Goal: Information Seeking & Learning: Learn about a topic

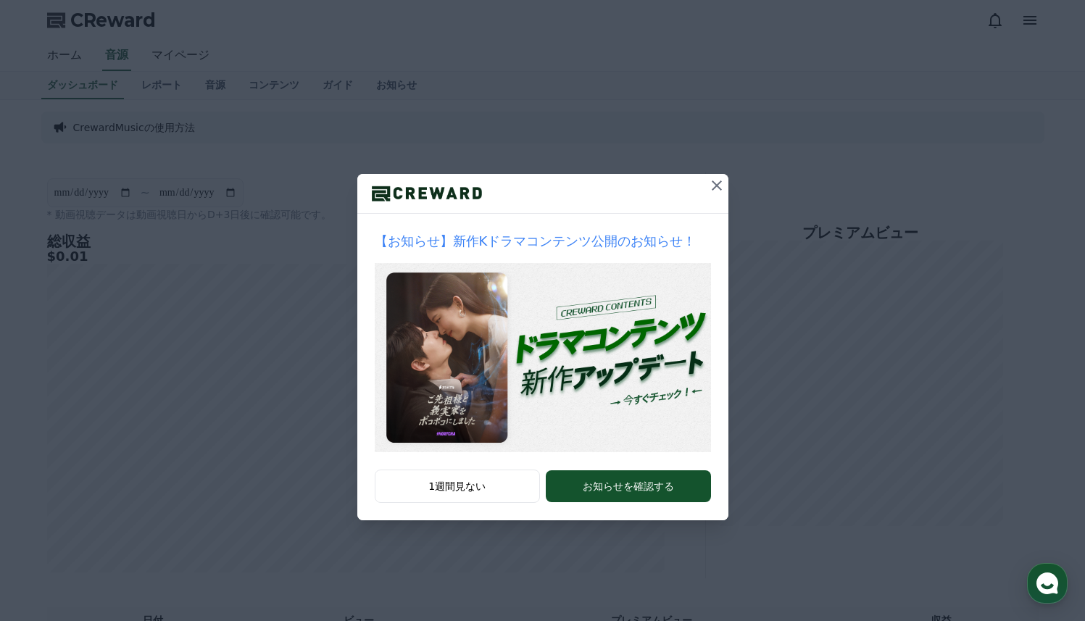
click at [718, 183] on icon at bounding box center [717, 186] width 10 height 10
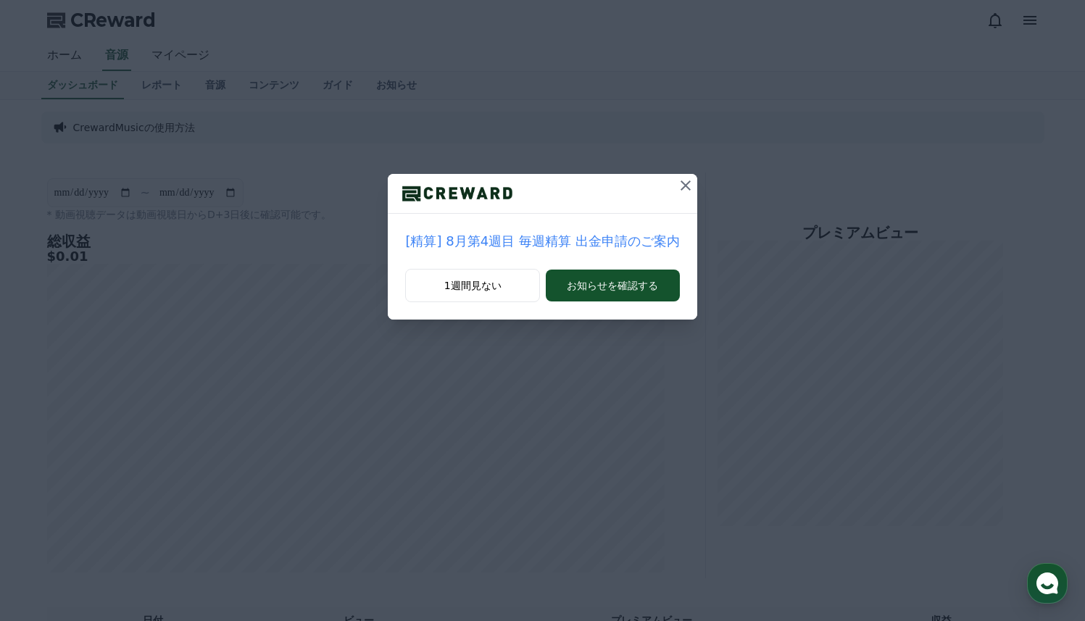
click at [680, 186] on icon at bounding box center [685, 185] width 17 height 17
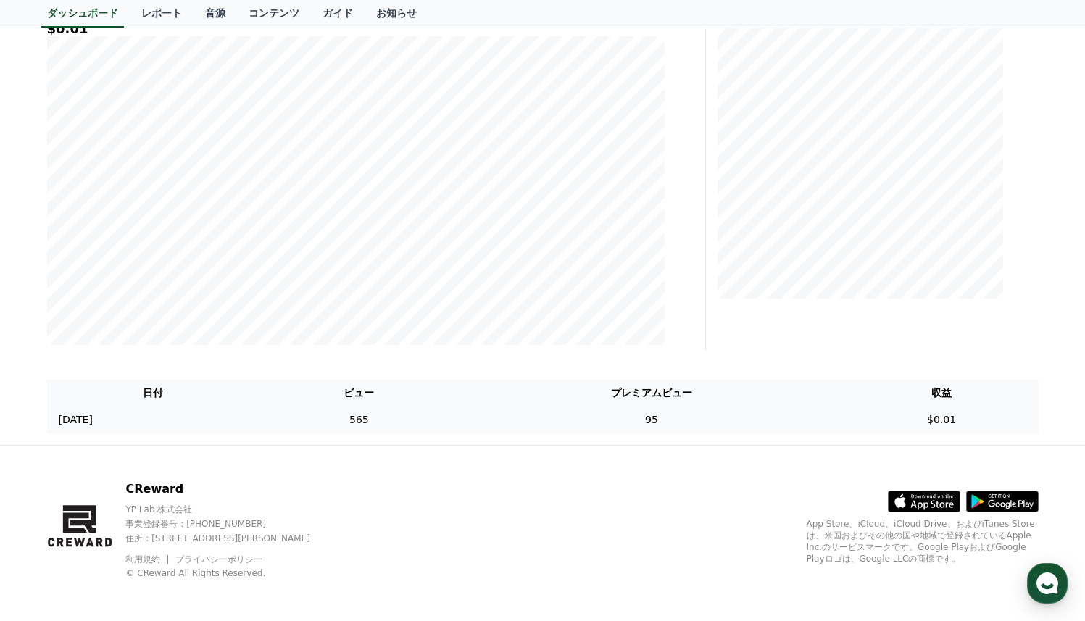
scroll to position [232, 0]
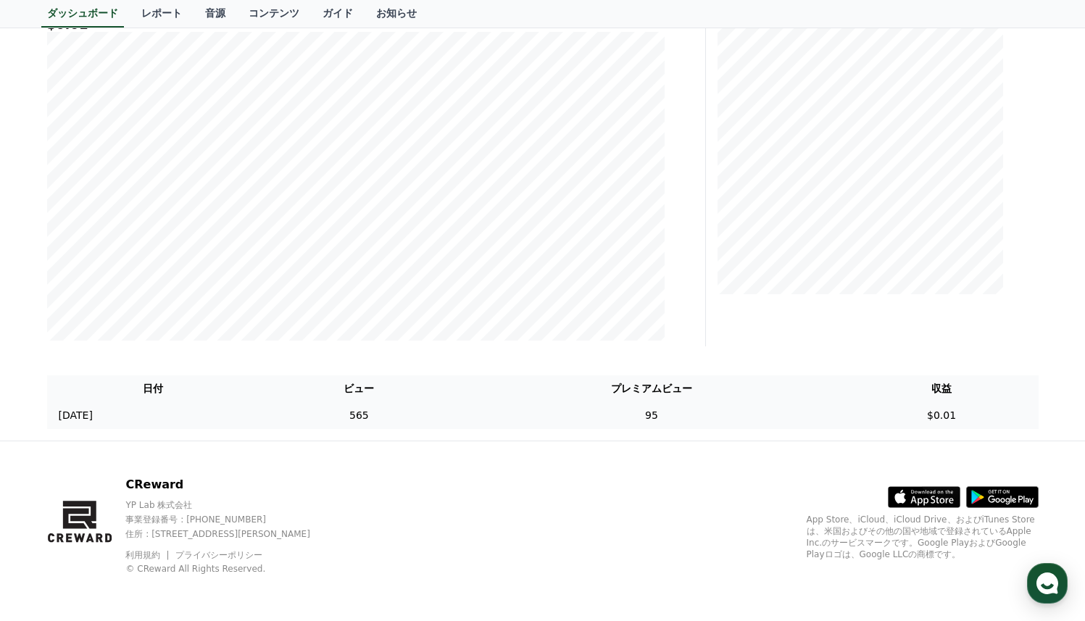
click at [418, 421] on td "565" at bounding box center [359, 415] width 199 height 27
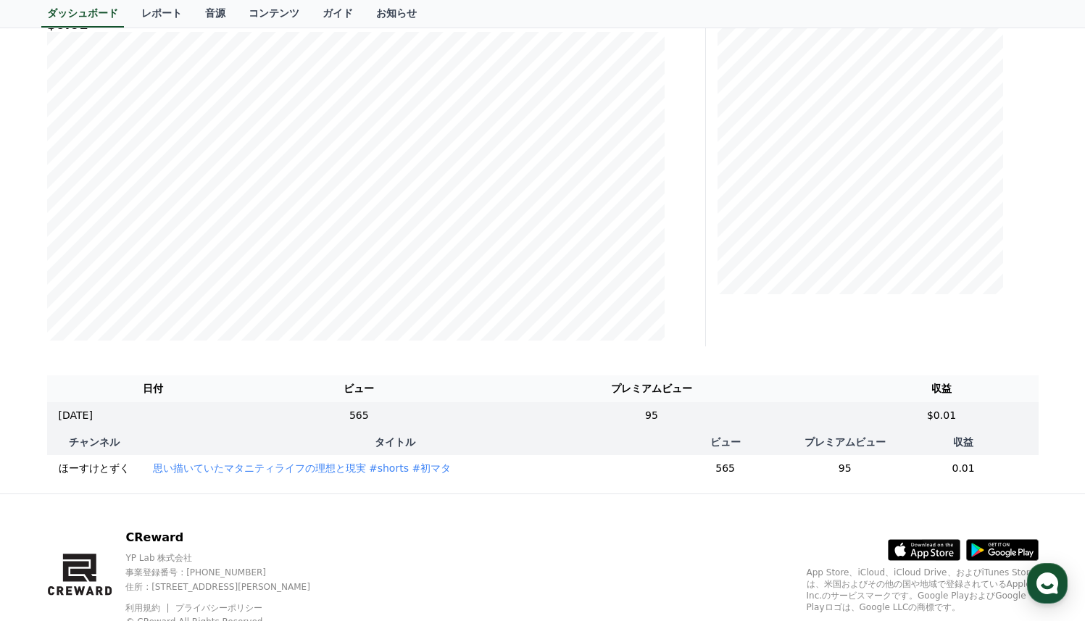
click at [518, 439] on th "タイトル" at bounding box center [395, 442] width 508 height 26
click at [520, 421] on td "95" at bounding box center [651, 415] width 386 height 27
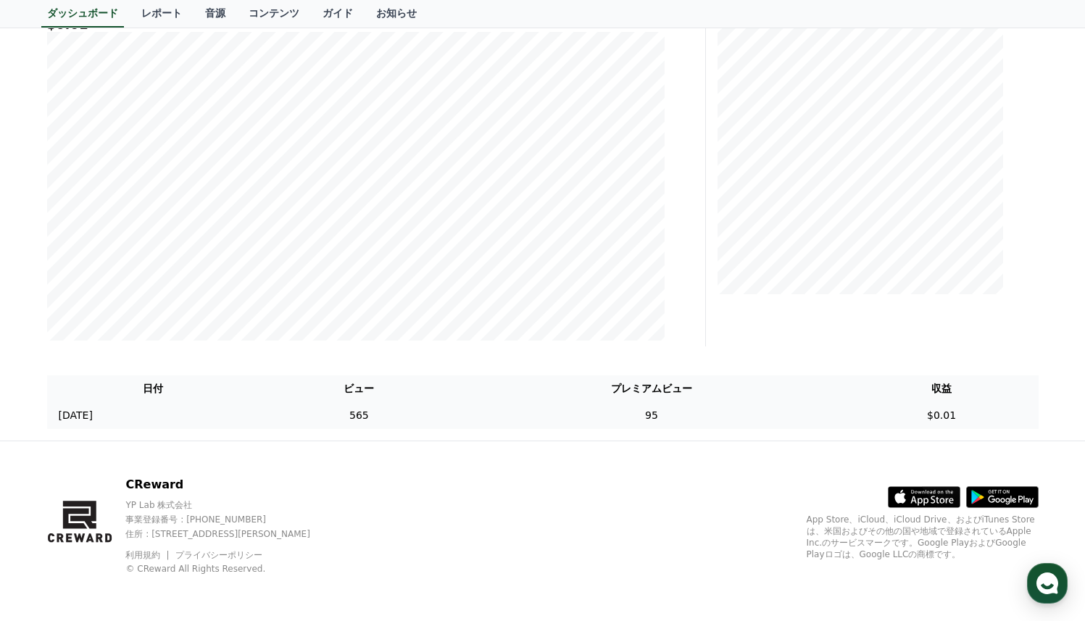
click at [520, 421] on td "95" at bounding box center [651, 415] width 386 height 27
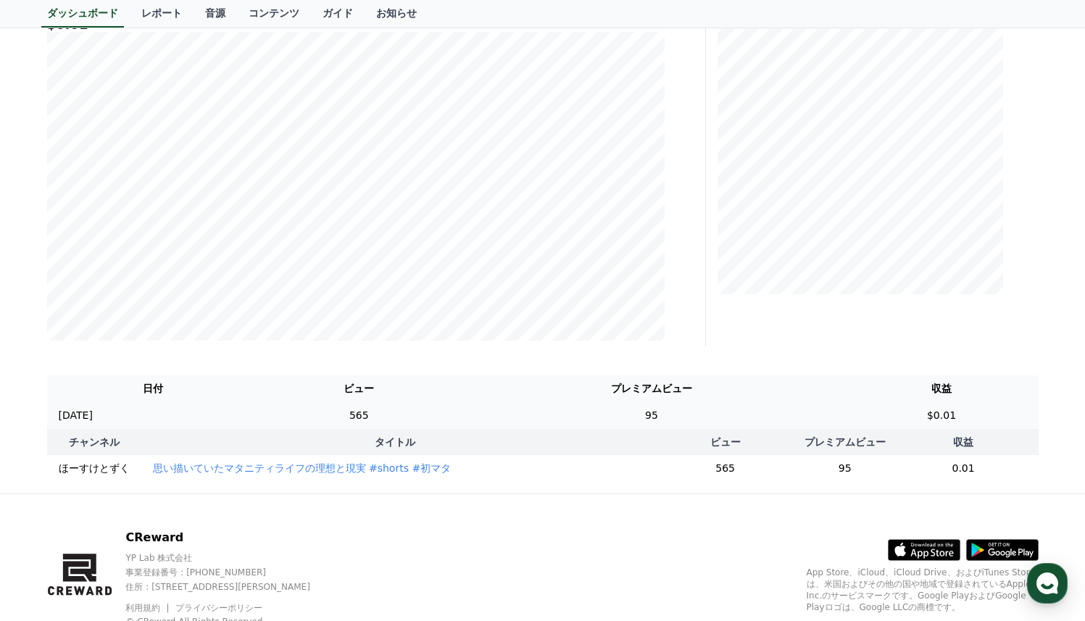
click at [609, 407] on td "95" at bounding box center [651, 415] width 386 height 27
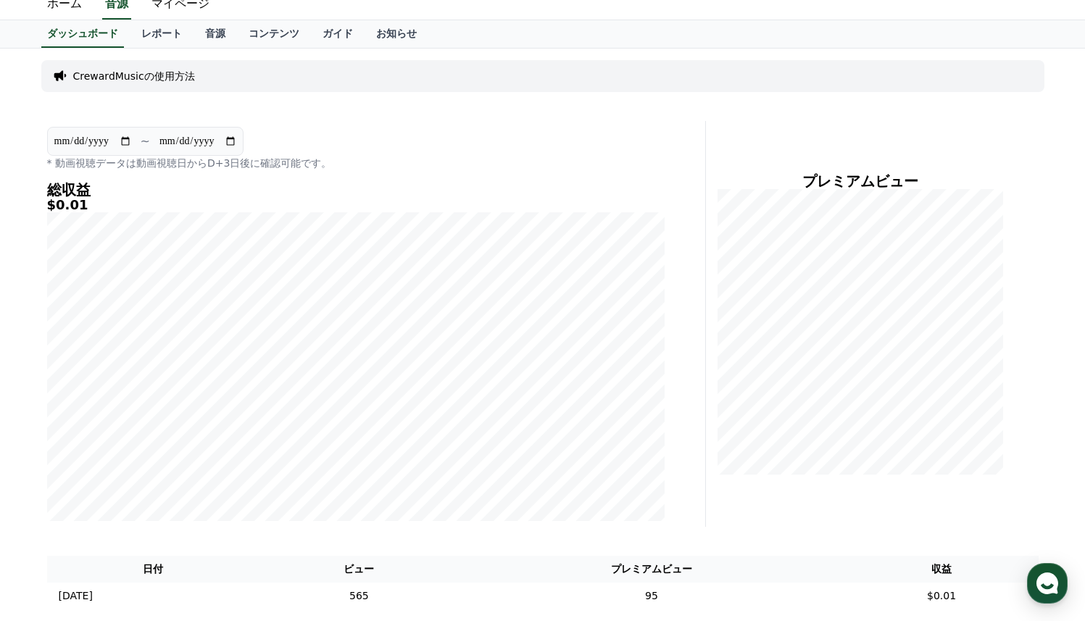
scroll to position [0, 0]
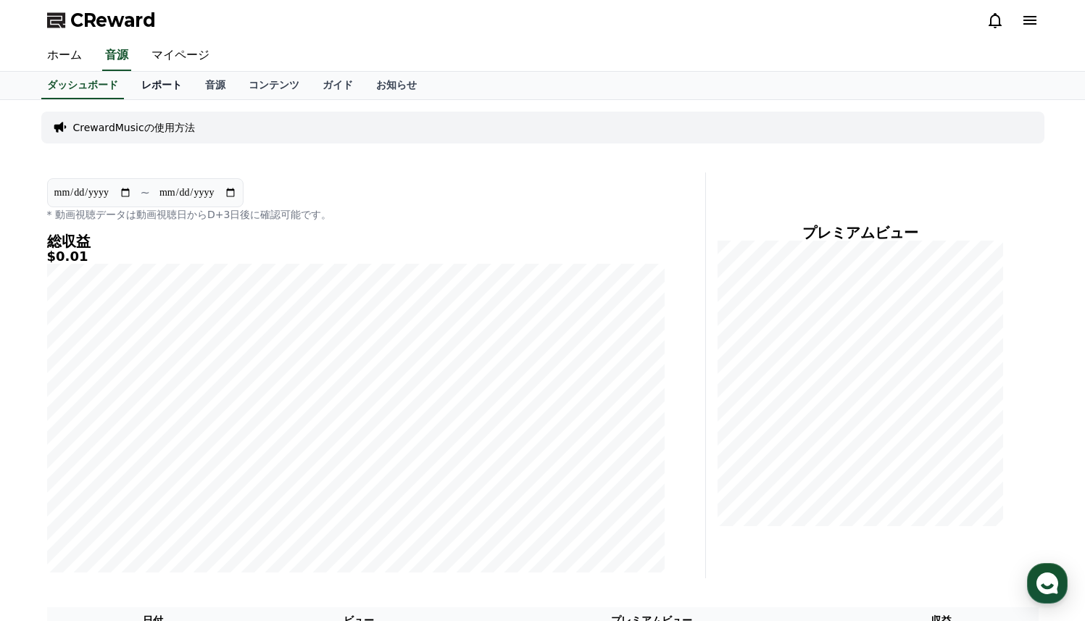
click at [164, 91] on link "レポート" at bounding box center [162, 86] width 64 height 28
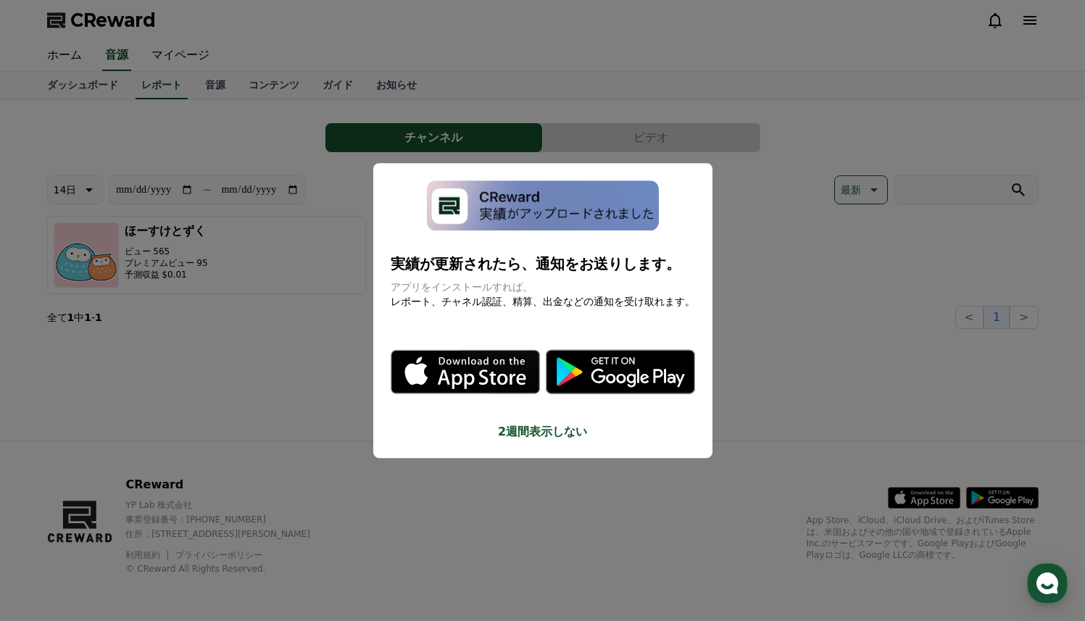
click at [252, 321] on button "close modal" at bounding box center [542, 310] width 1085 height 621
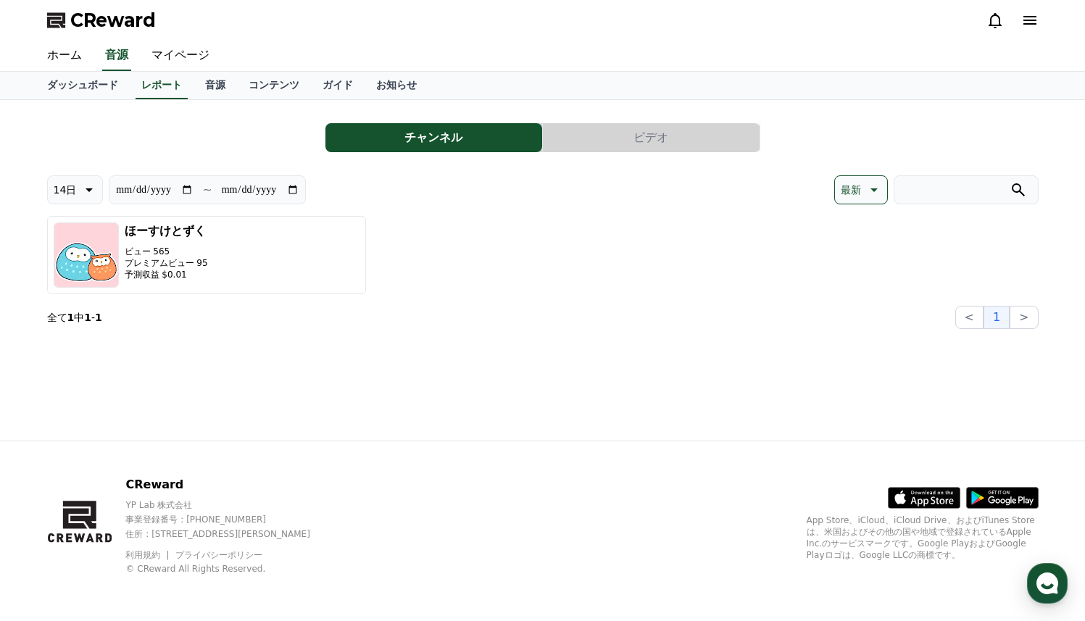
click at [657, 149] on button "ビデオ" at bounding box center [651, 137] width 217 height 29
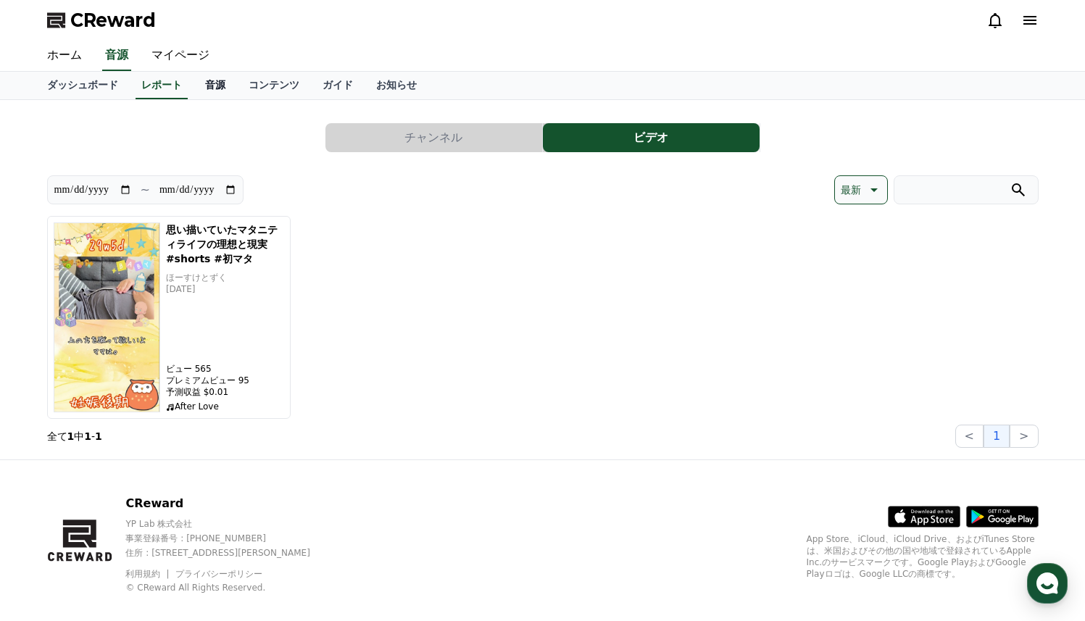
click at [218, 87] on link "音源" at bounding box center [215, 86] width 43 height 28
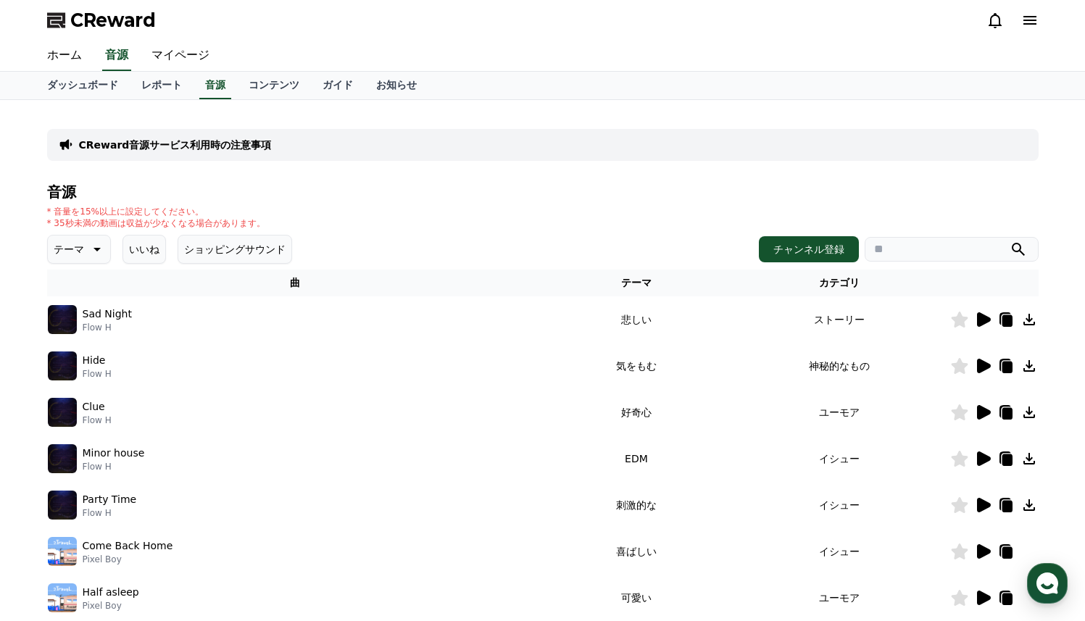
click at [84, 251] on button "テーマ" at bounding box center [79, 249] width 64 height 29
click at [74, 294] on button "可愛い" at bounding box center [70, 294] width 42 height 32
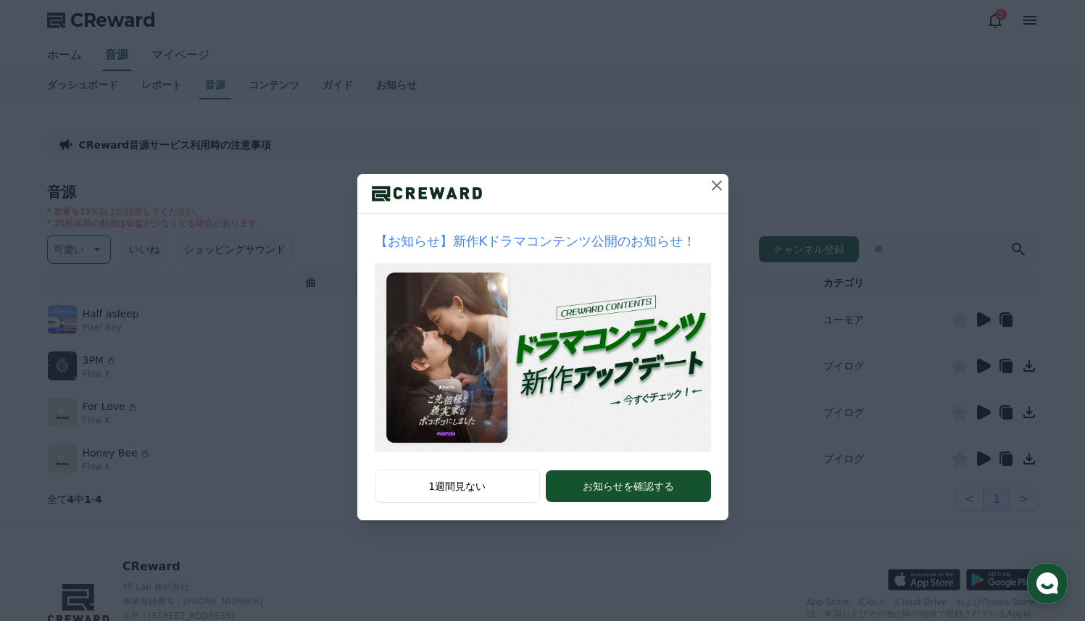
click at [722, 186] on icon at bounding box center [716, 185] width 17 height 17
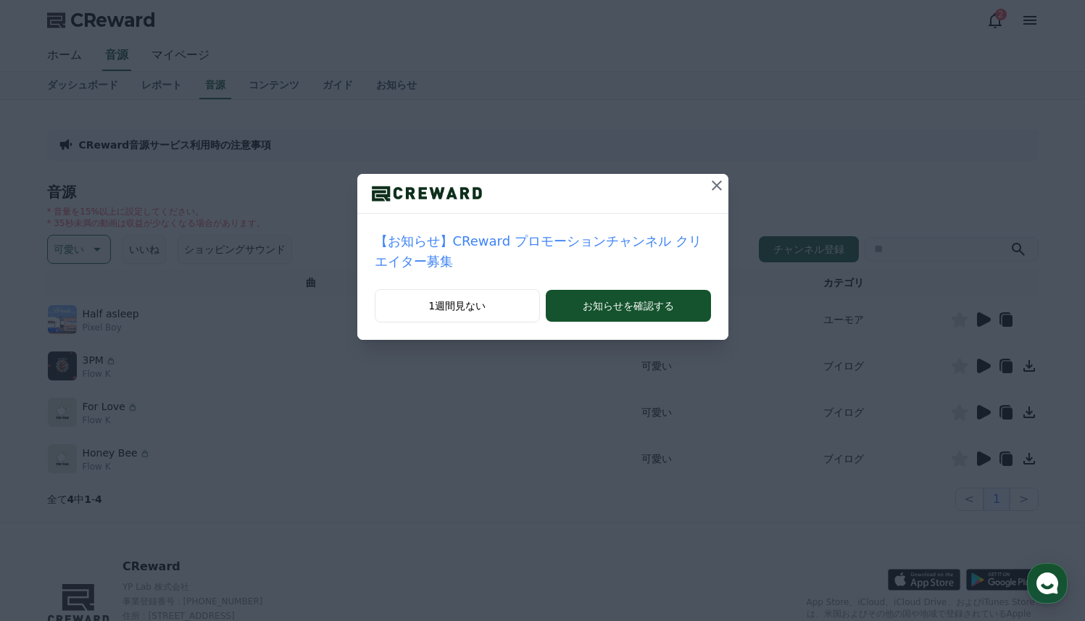
click at [721, 185] on icon at bounding box center [716, 185] width 17 height 17
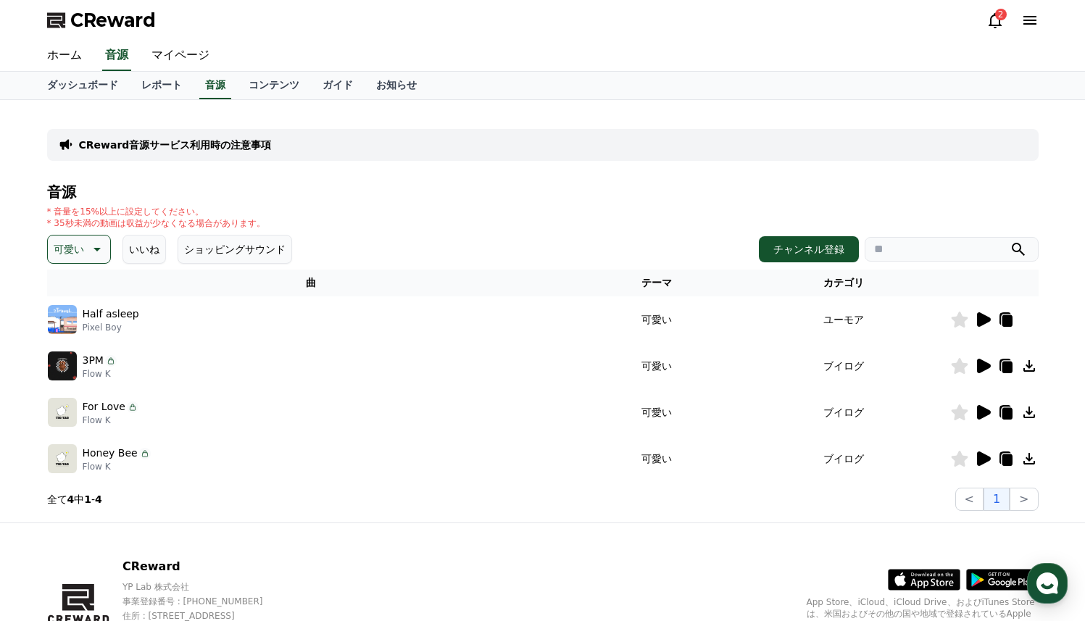
click at [986, 361] on icon at bounding box center [982, 365] width 17 height 17
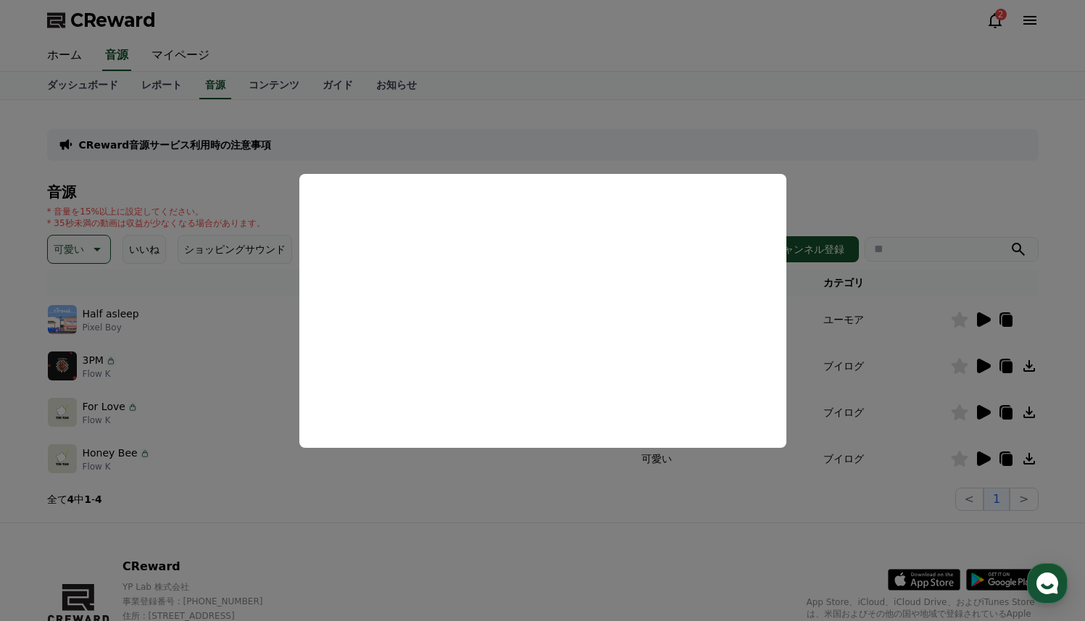
click at [904, 426] on button "close modal" at bounding box center [542, 310] width 1085 height 621
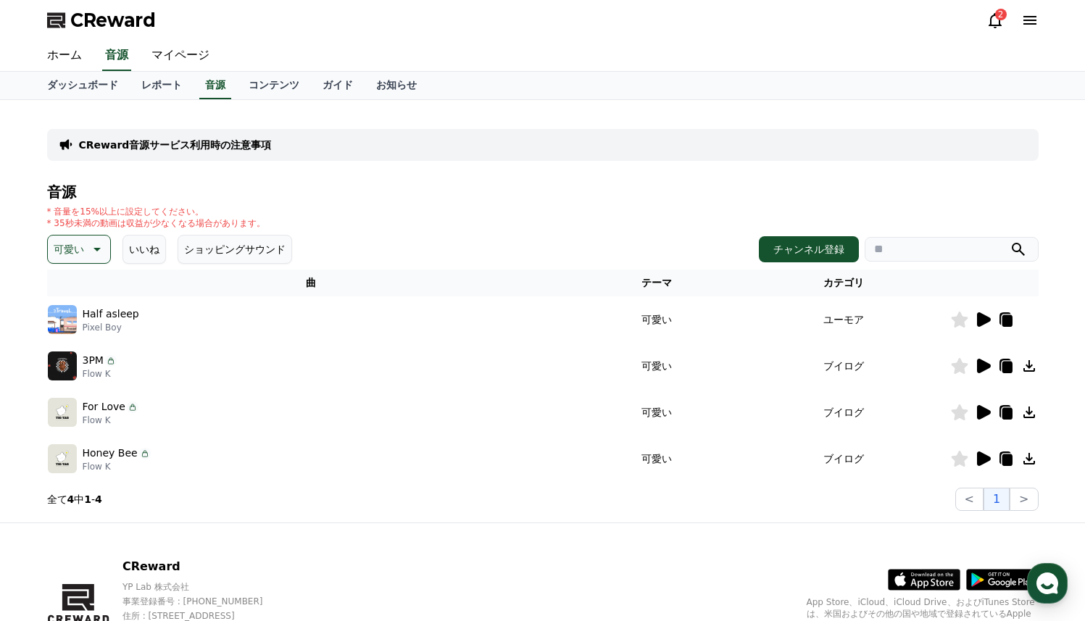
click at [982, 416] on icon at bounding box center [984, 412] width 14 height 14
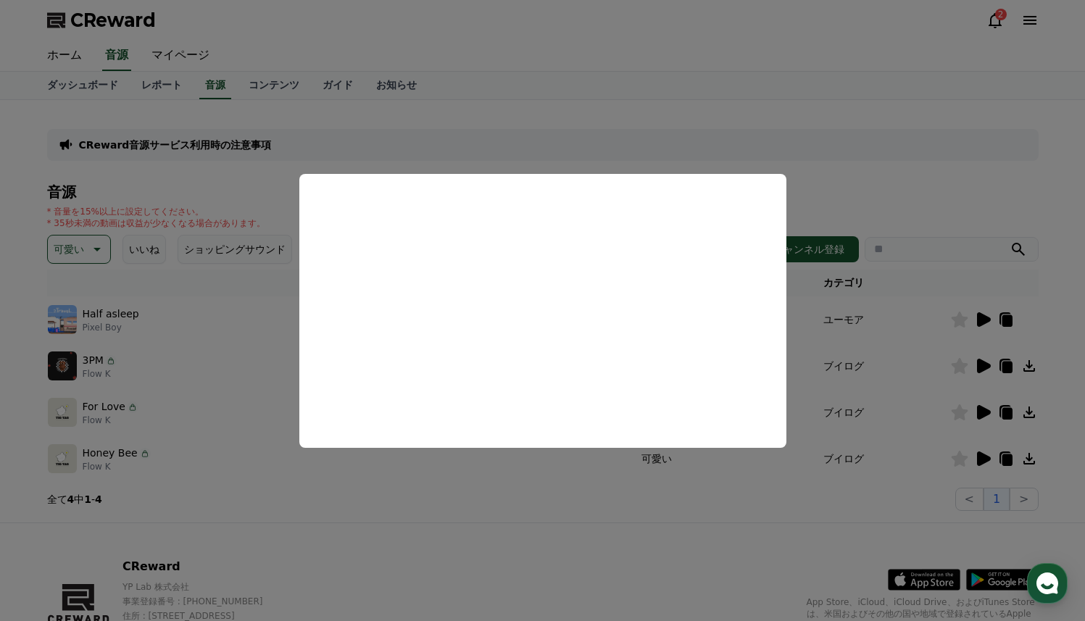
click at [521, 553] on button "close modal" at bounding box center [542, 310] width 1085 height 621
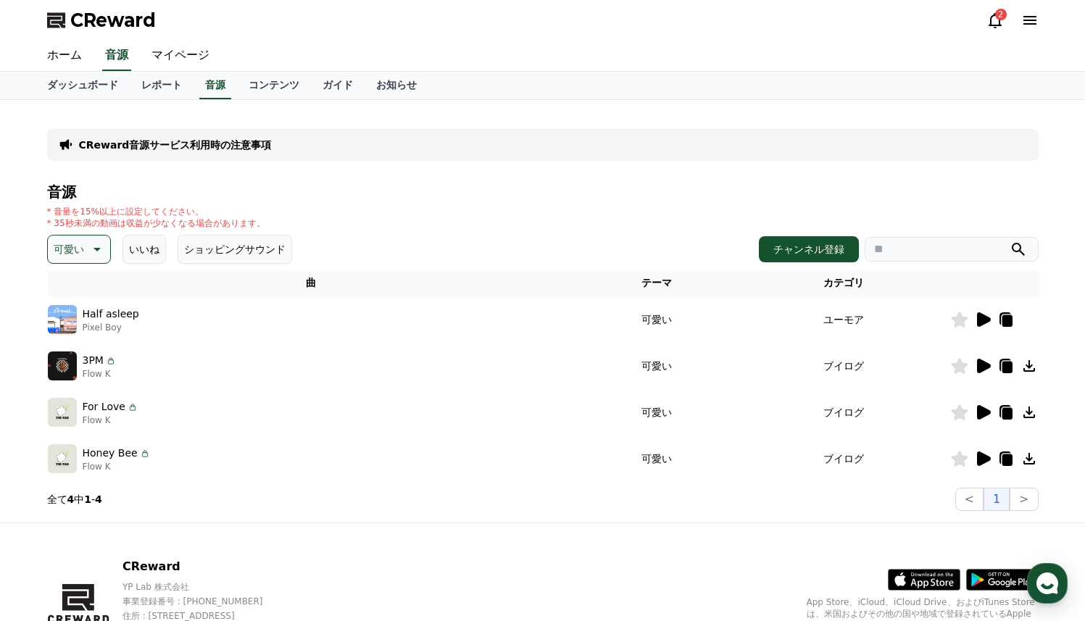
click at [72, 254] on p "可愛い" at bounding box center [69, 249] width 30 height 20
click at [68, 330] on button "EDM" at bounding box center [66, 335] width 35 height 32
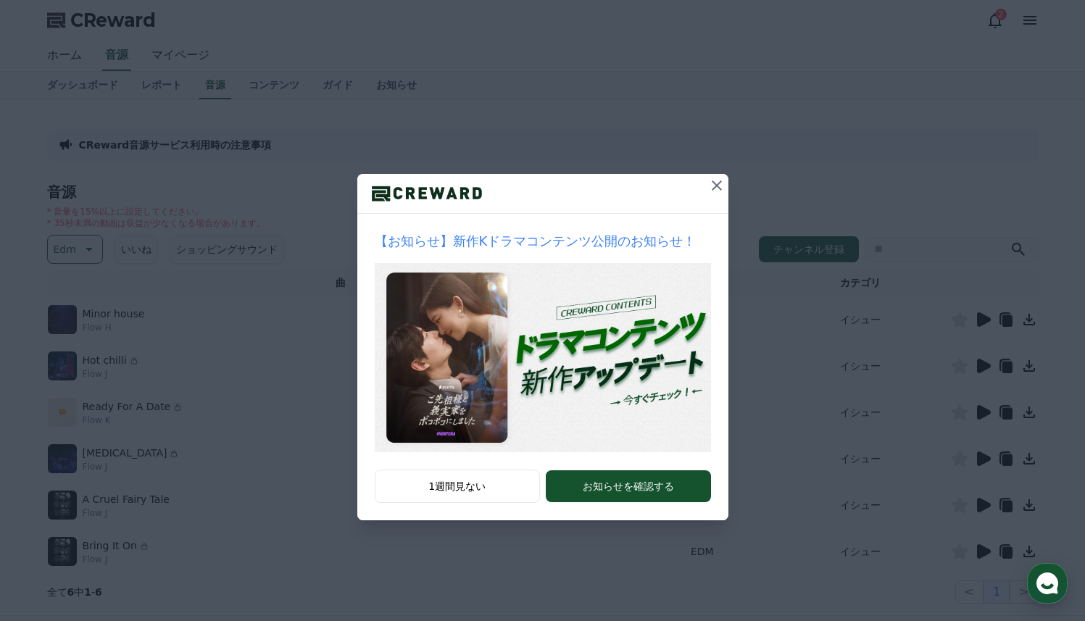
drag, startPoint x: 282, startPoint y: 439, endPoint x: 294, endPoint y: 429, distance: 14.9
click at [289, 434] on div "【お知らせ】新作Kドラマコンテンツ公開のお知らせ！ 1週間見ない お知らせを確認する" at bounding box center [542, 272] width 1085 height 544
click at [714, 191] on icon at bounding box center [716, 185] width 17 height 17
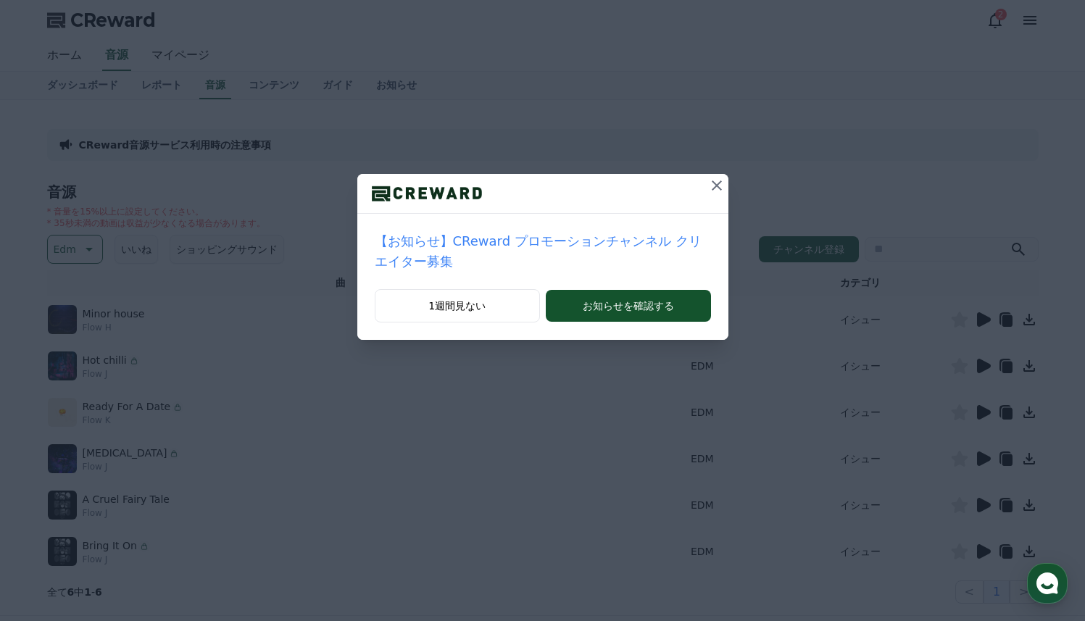
click at [716, 190] on icon at bounding box center [716, 185] width 17 height 17
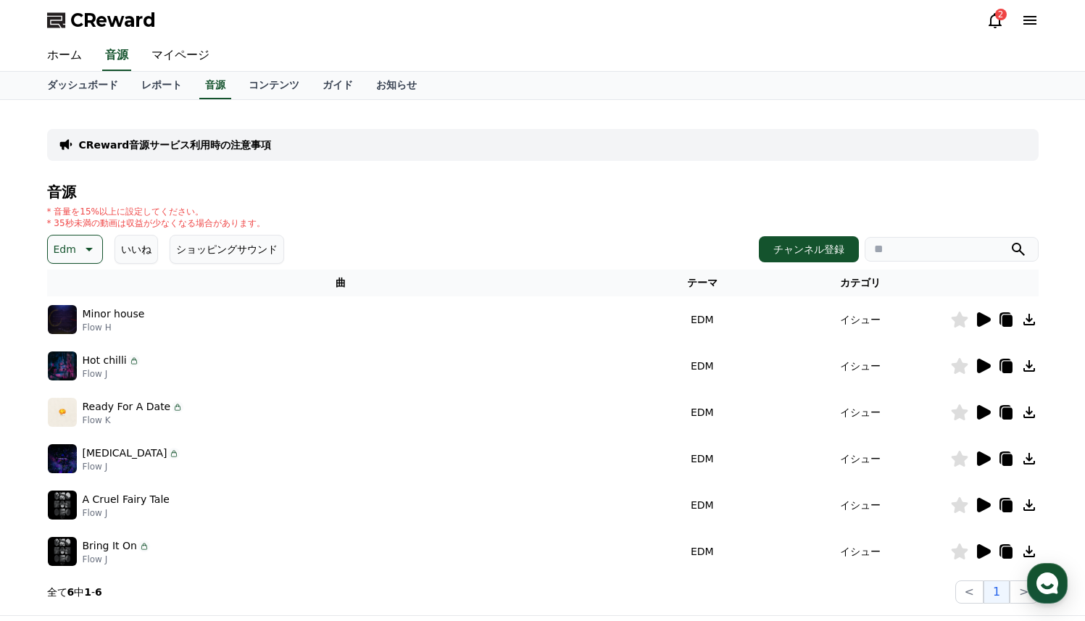
click at [982, 321] on icon at bounding box center [984, 319] width 14 height 14
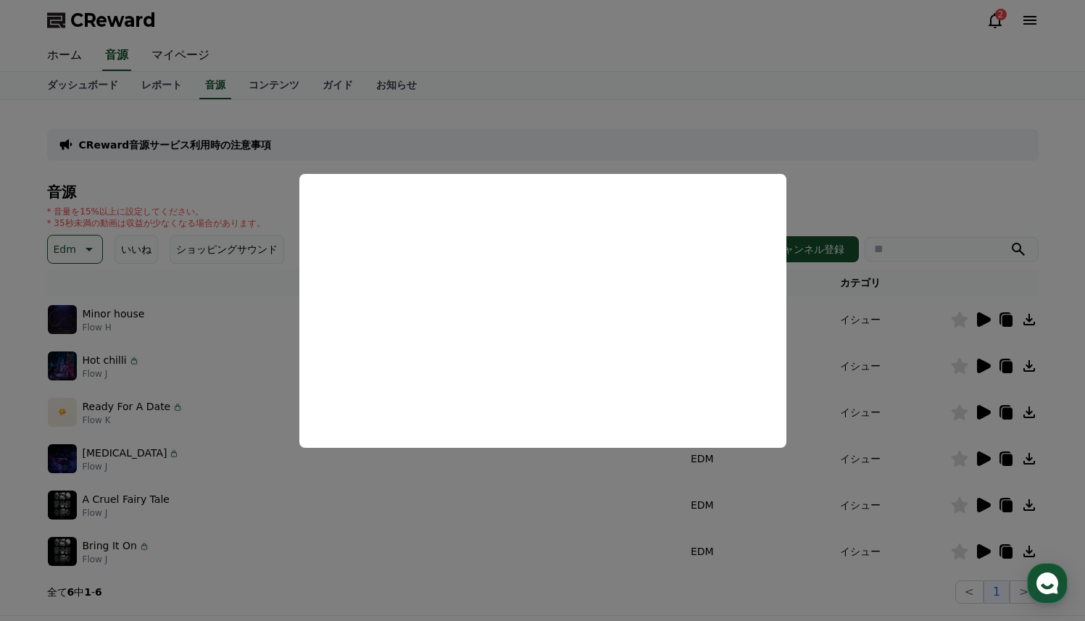
drag, startPoint x: 555, startPoint y: 118, endPoint x: 476, endPoint y: 154, distance: 86.3
click at [552, 121] on button "close modal" at bounding box center [542, 310] width 1085 height 621
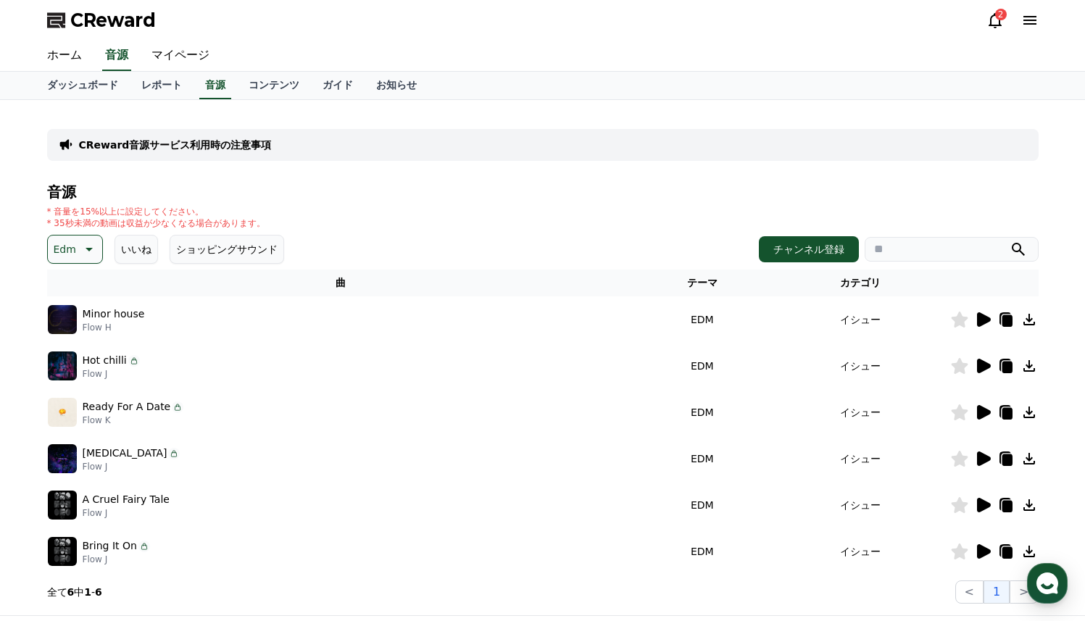
click at [75, 255] on button "Edm" at bounding box center [75, 249] width 56 height 29
click at [71, 328] on button "気分" at bounding box center [65, 323] width 32 height 32
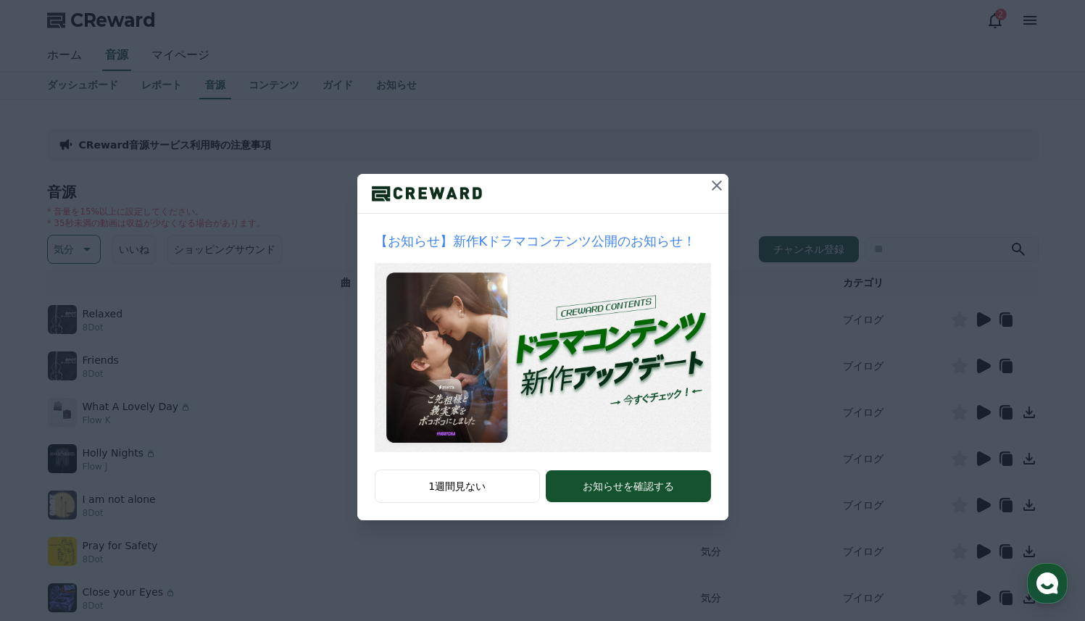
click at [718, 185] on icon at bounding box center [717, 186] width 10 height 10
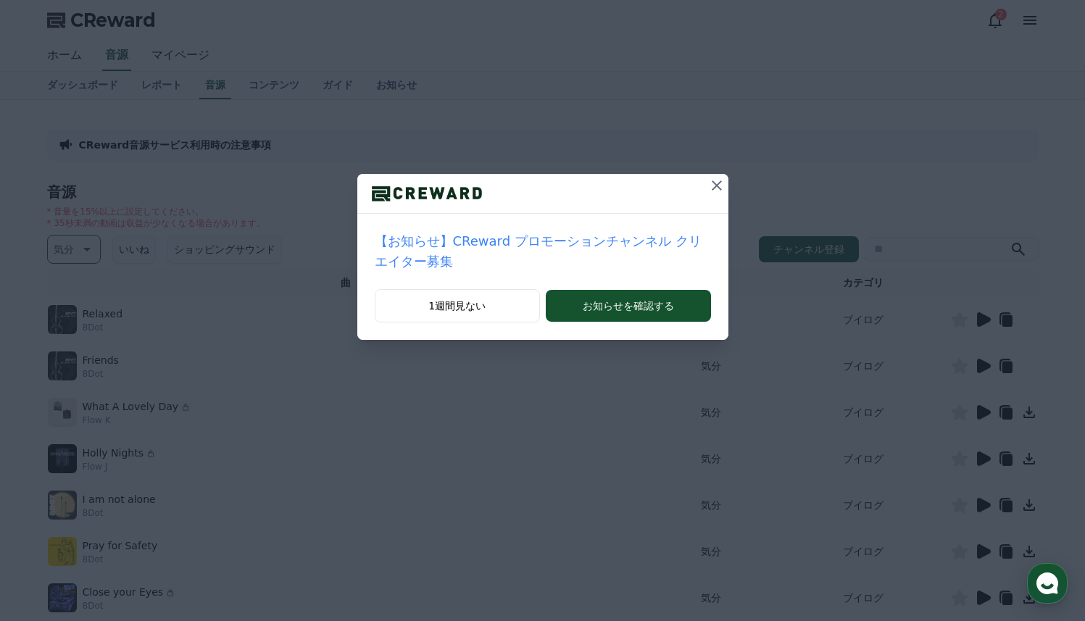
click at [710, 182] on icon at bounding box center [716, 185] width 17 height 17
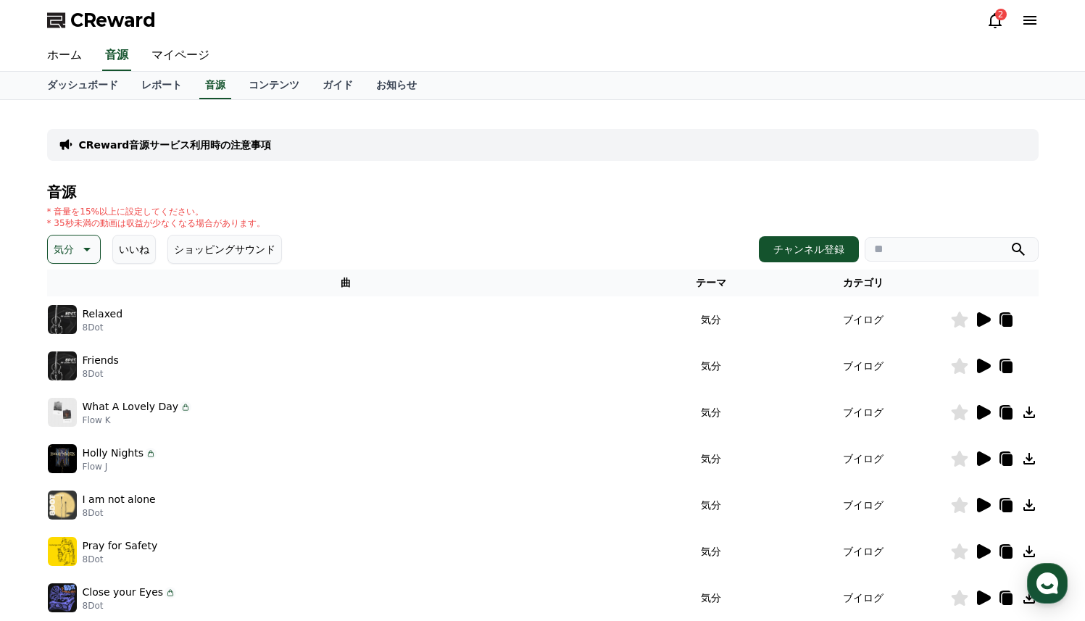
click at [986, 417] on icon at bounding box center [982, 412] width 17 height 17
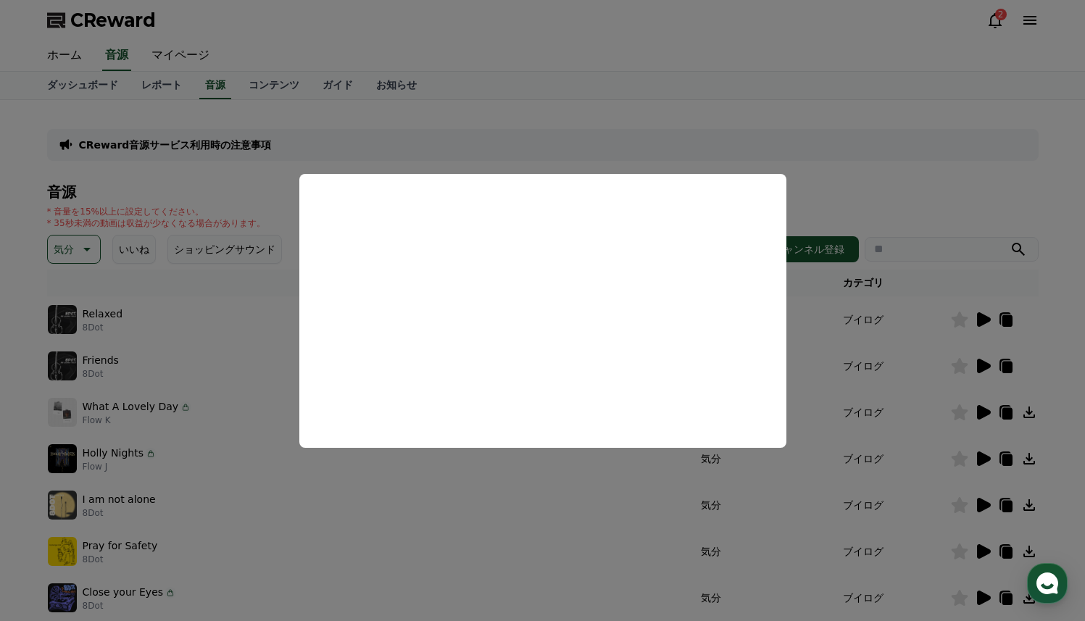
drag, startPoint x: 903, startPoint y: 176, endPoint x: 804, endPoint y: 357, distance: 206.7
click at [894, 182] on button "close modal" at bounding box center [542, 310] width 1085 height 621
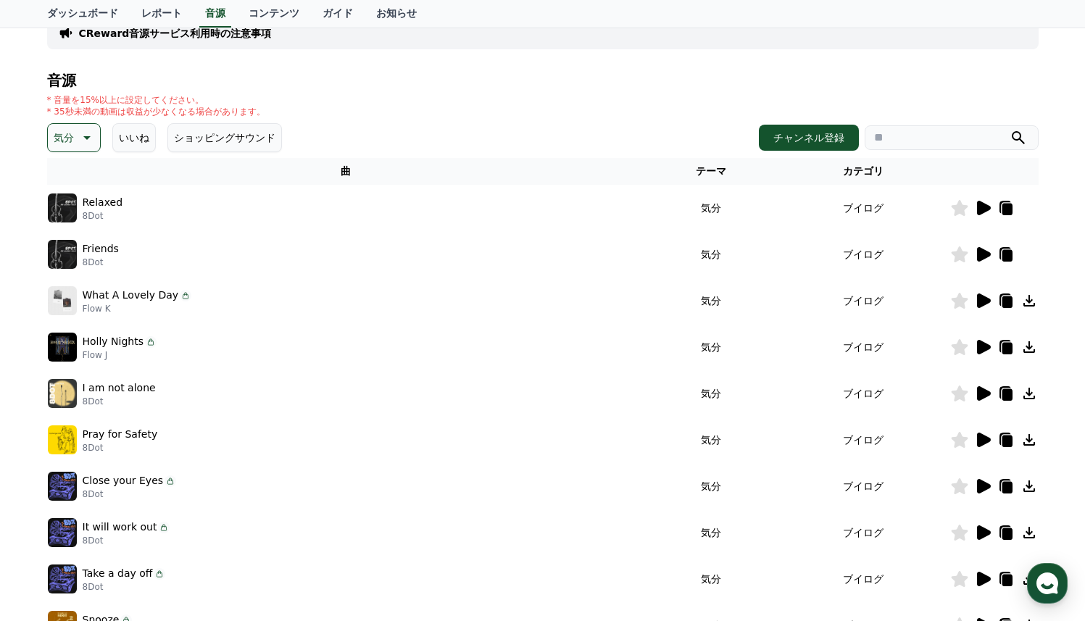
scroll to position [112, 0]
click at [974, 434] on icon at bounding box center [982, 439] width 17 height 17
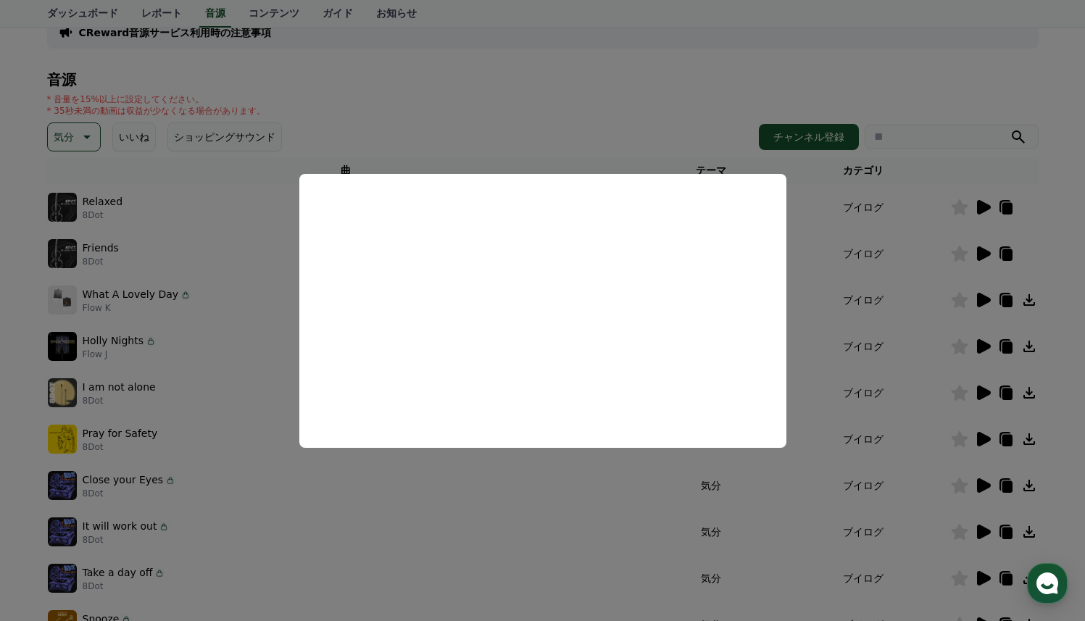
click at [1045, 439] on button "close modal" at bounding box center [542, 310] width 1085 height 621
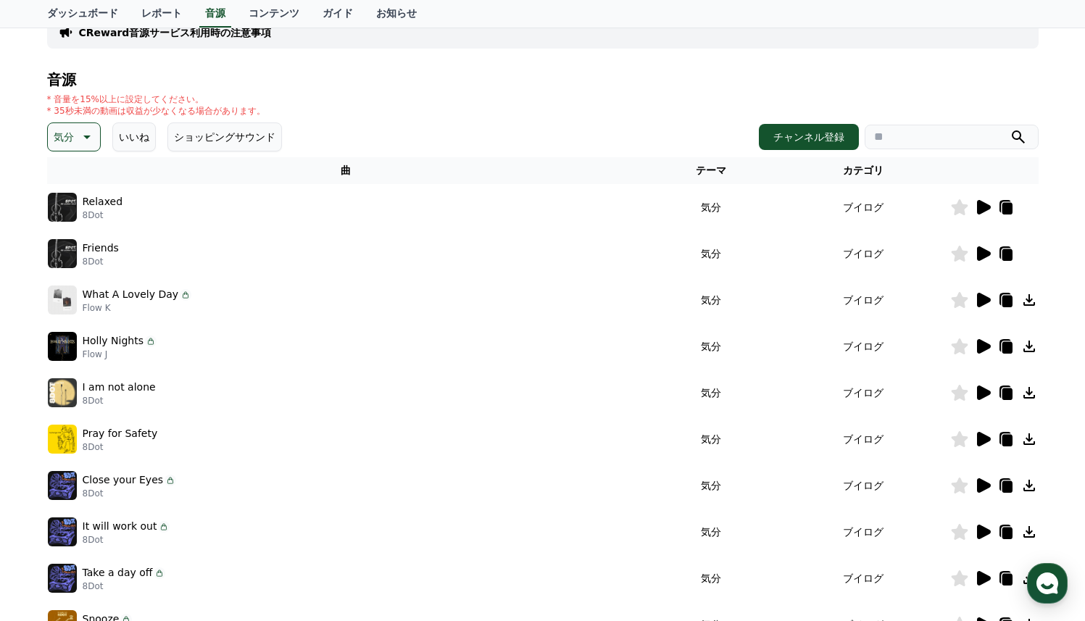
click at [1030, 443] on icon at bounding box center [1029, 439] width 17 height 17
click at [984, 484] on icon at bounding box center [984, 485] width 14 height 14
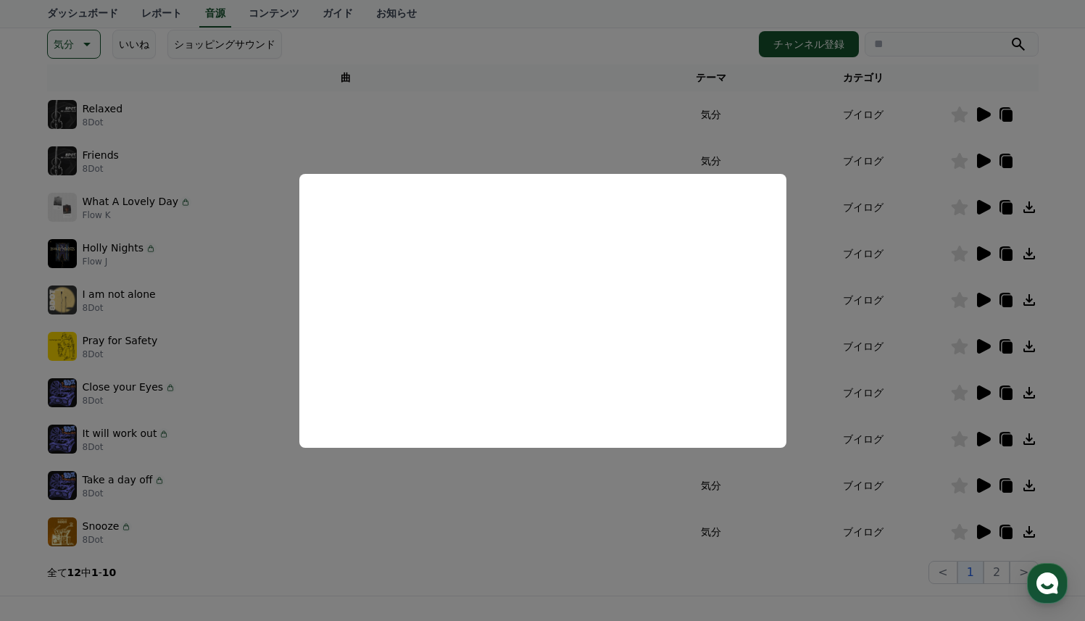
scroll to position [204, 0]
click at [484, 500] on button "close modal" at bounding box center [542, 310] width 1085 height 621
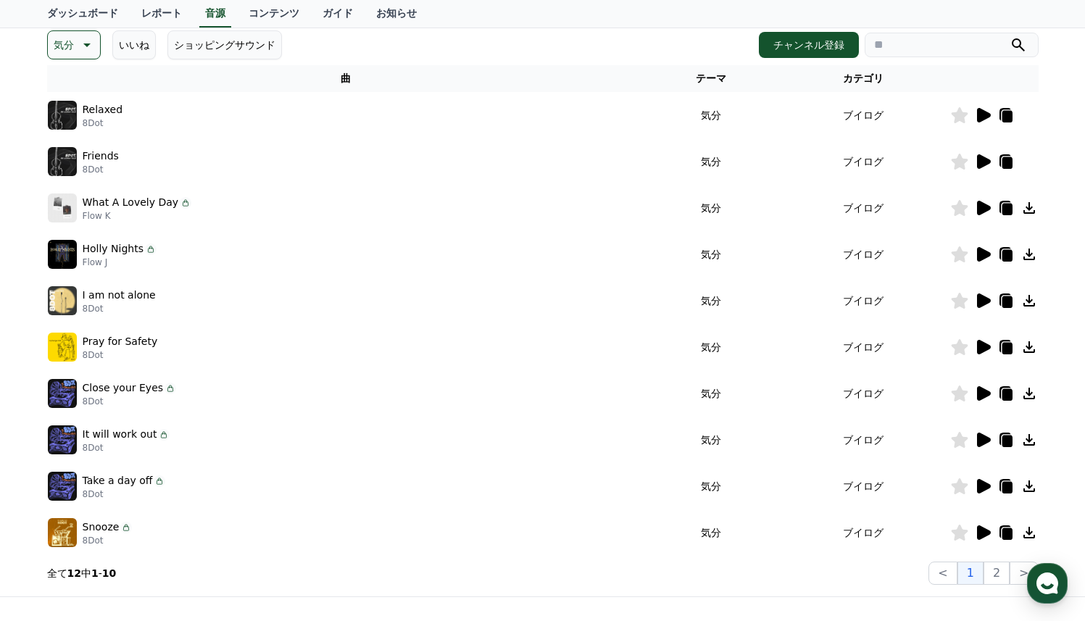
click at [980, 440] on icon at bounding box center [984, 440] width 14 height 14
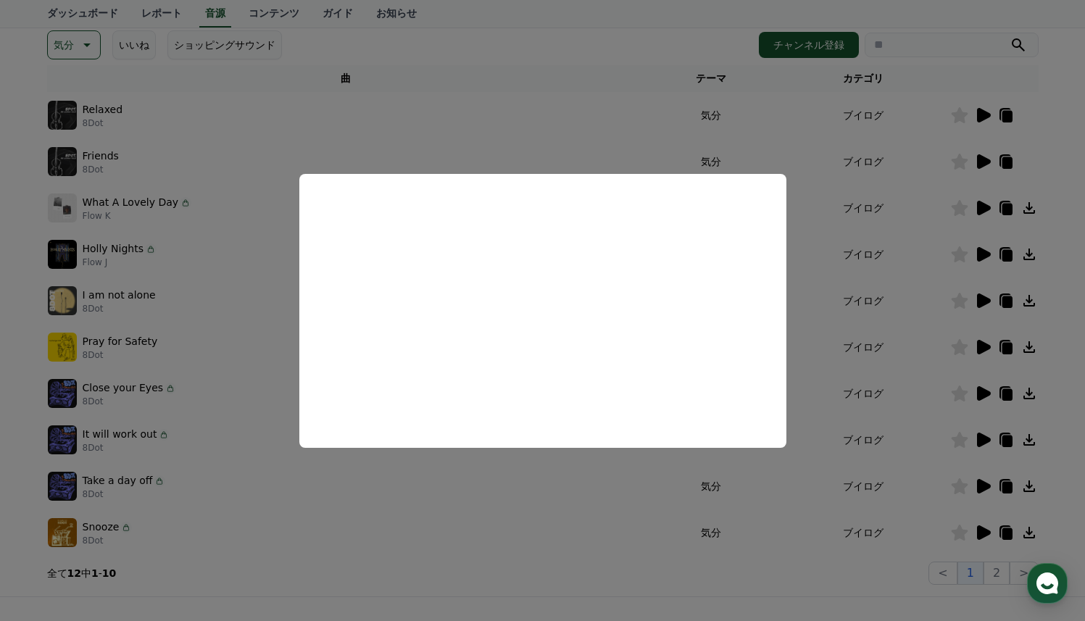
drag, startPoint x: 255, startPoint y: 179, endPoint x: 188, endPoint y: 142, distance: 76.9
click at [254, 180] on button "close modal" at bounding box center [542, 310] width 1085 height 621
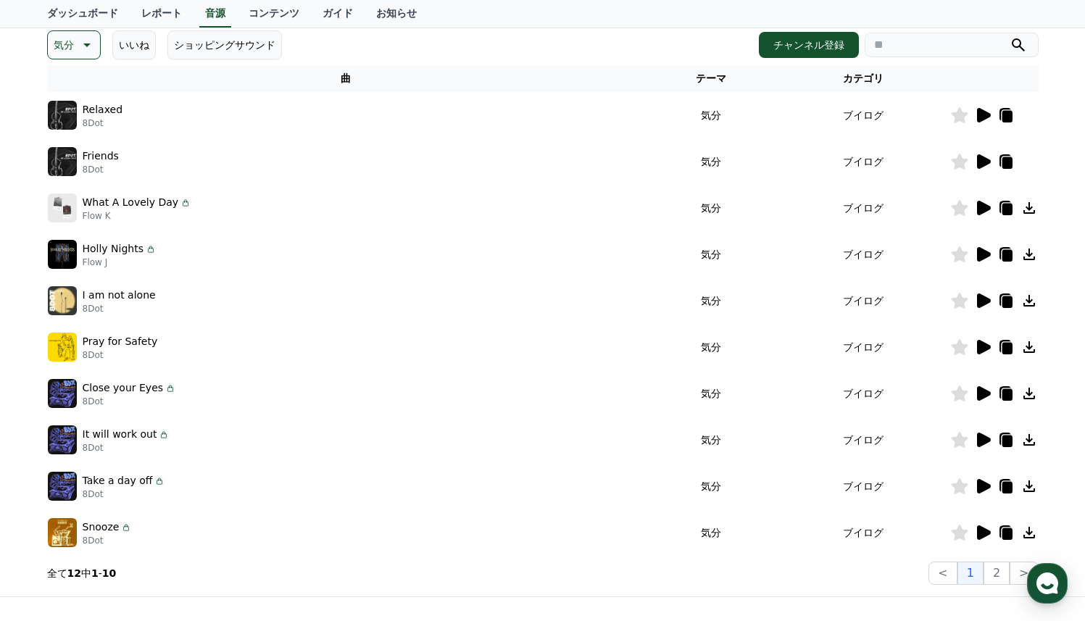
click at [73, 58] on button "気分" at bounding box center [74, 44] width 54 height 29
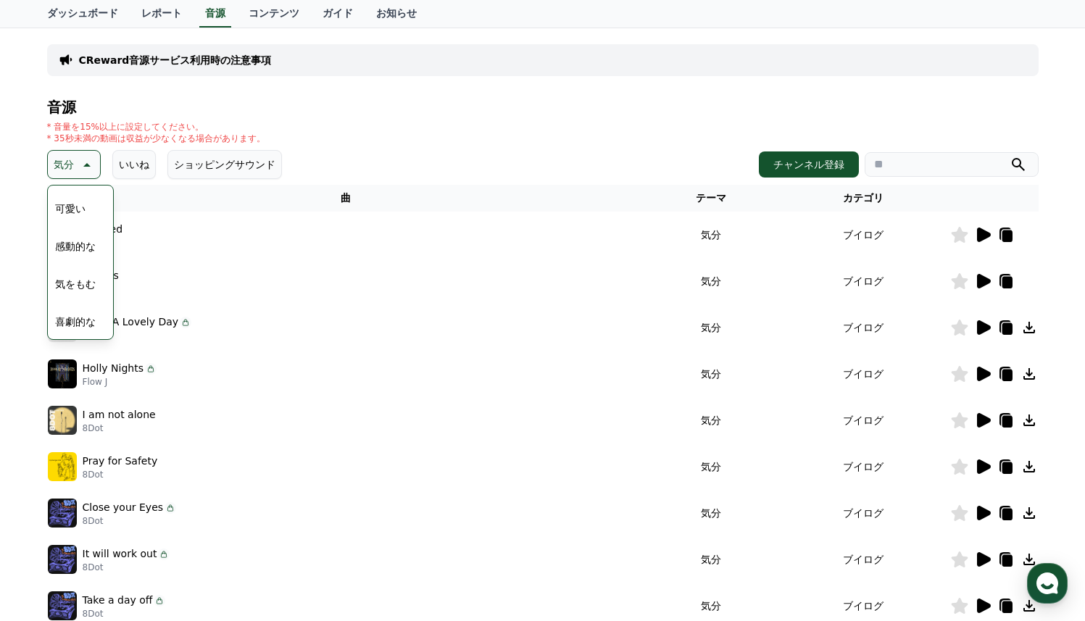
scroll to position [0, 0]
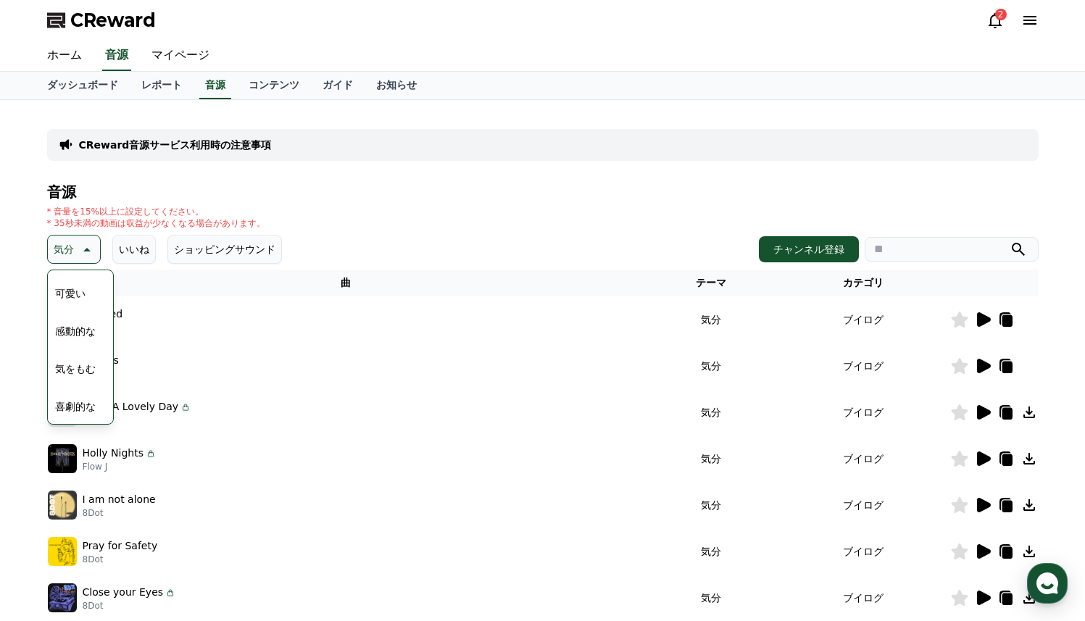
click at [67, 329] on button "感動的な" at bounding box center [75, 331] width 52 height 32
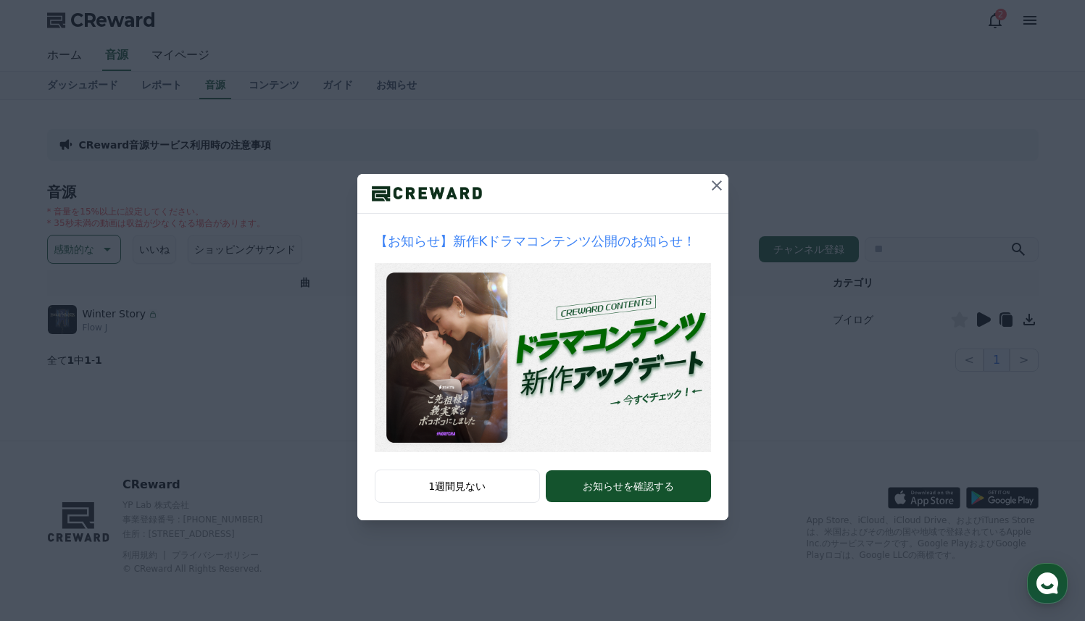
click at [823, 360] on div "【お知らせ】新作Kドラマコンテンツ公開のお知らせ！ 1週間見ない お知らせを確認する" at bounding box center [542, 272] width 1085 height 544
click at [715, 184] on icon at bounding box center [716, 185] width 17 height 17
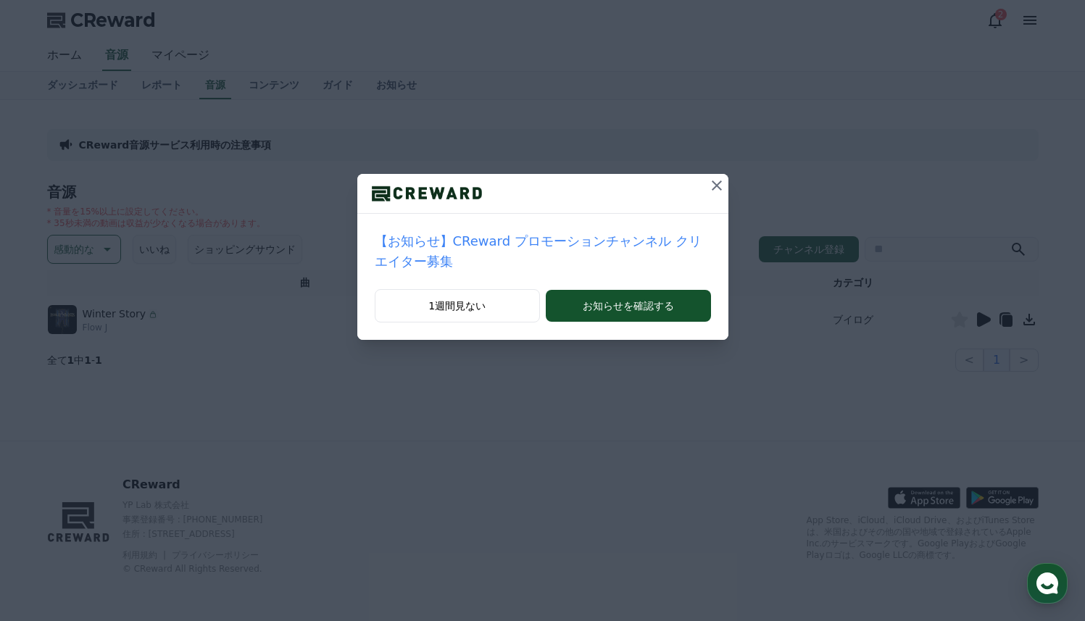
click at [713, 187] on icon at bounding box center [716, 185] width 17 height 17
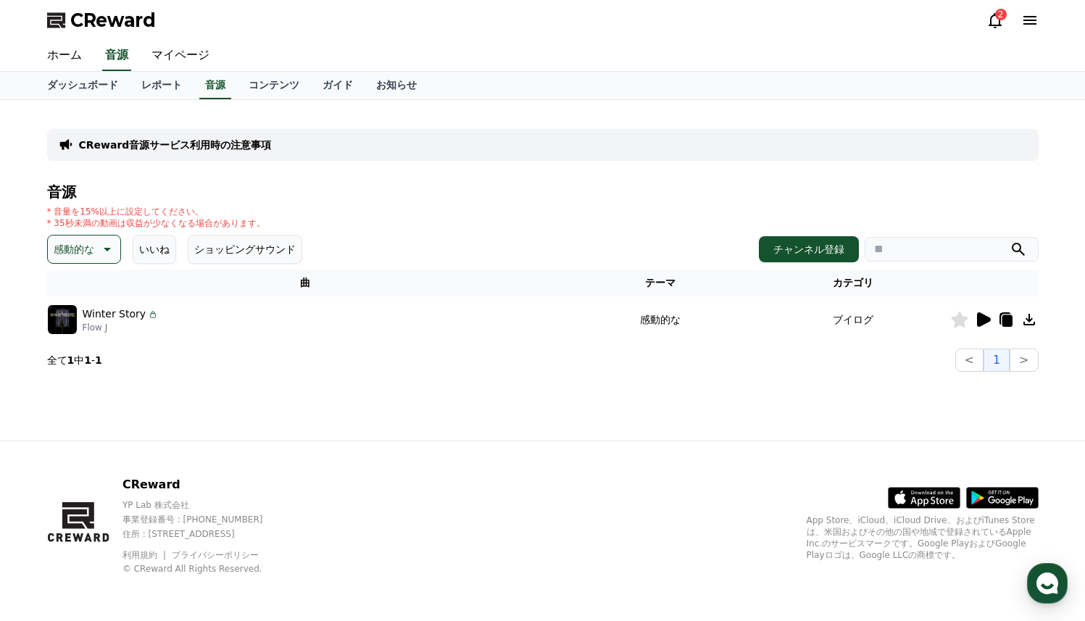
click at [978, 321] on icon at bounding box center [984, 319] width 14 height 14
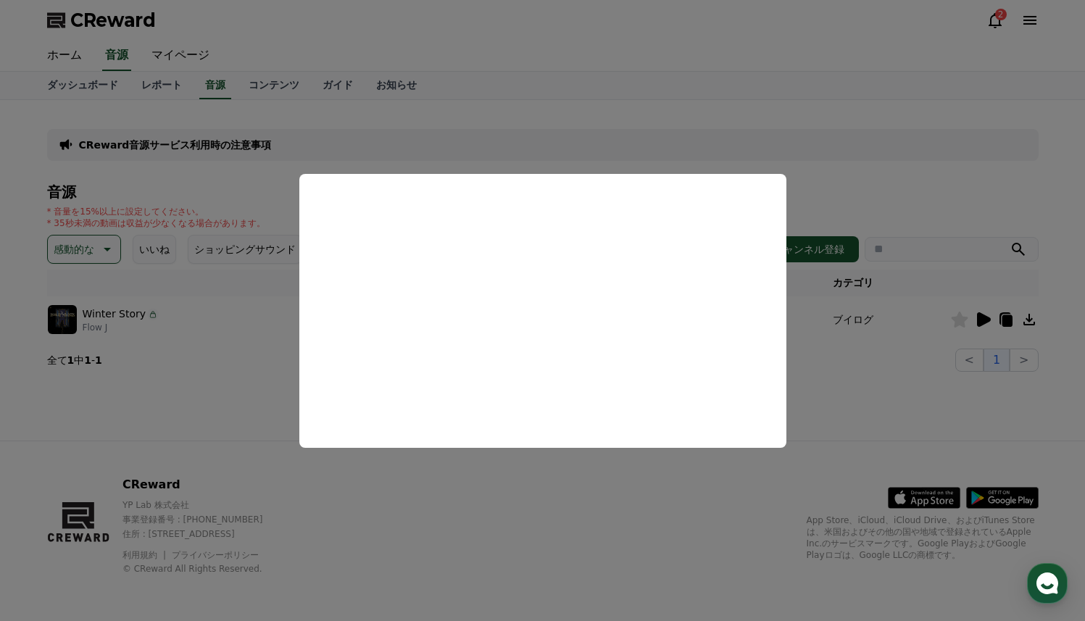
click at [1005, 389] on button "close modal" at bounding box center [542, 310] width 1085 height 621
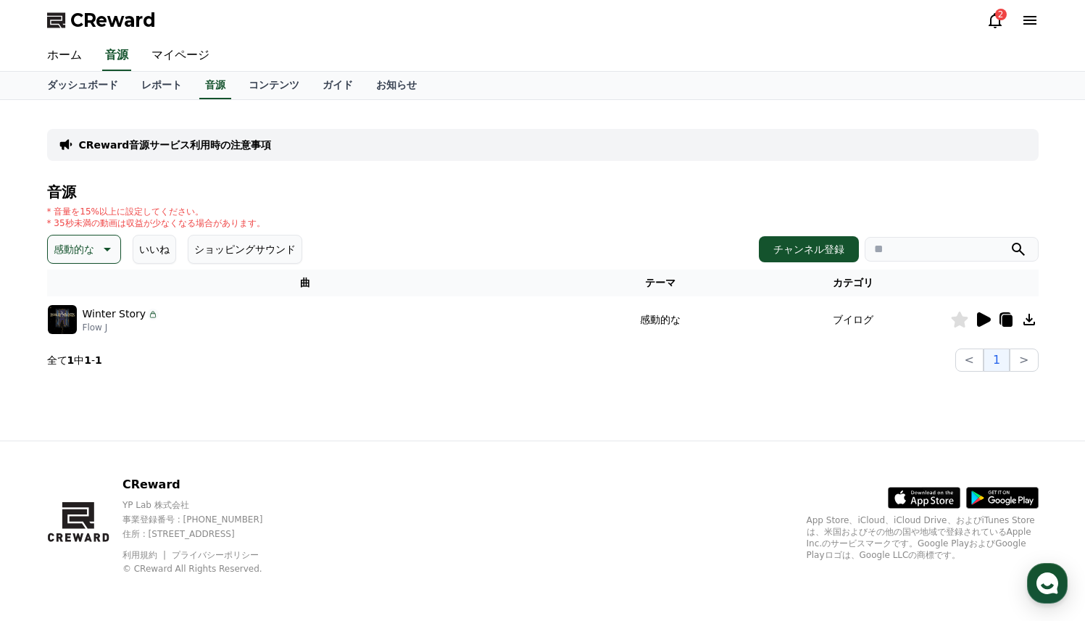
click at [1031, 315] on icon at bounding box center [1029, 319] width 17 height 17
click at [84, 242] on p "感動的な" at bounding box center [74, 249] width 41 height 20
click at [72, 318] on button "喜ばしい" at bounding box center [75, 315] width 52 height 32
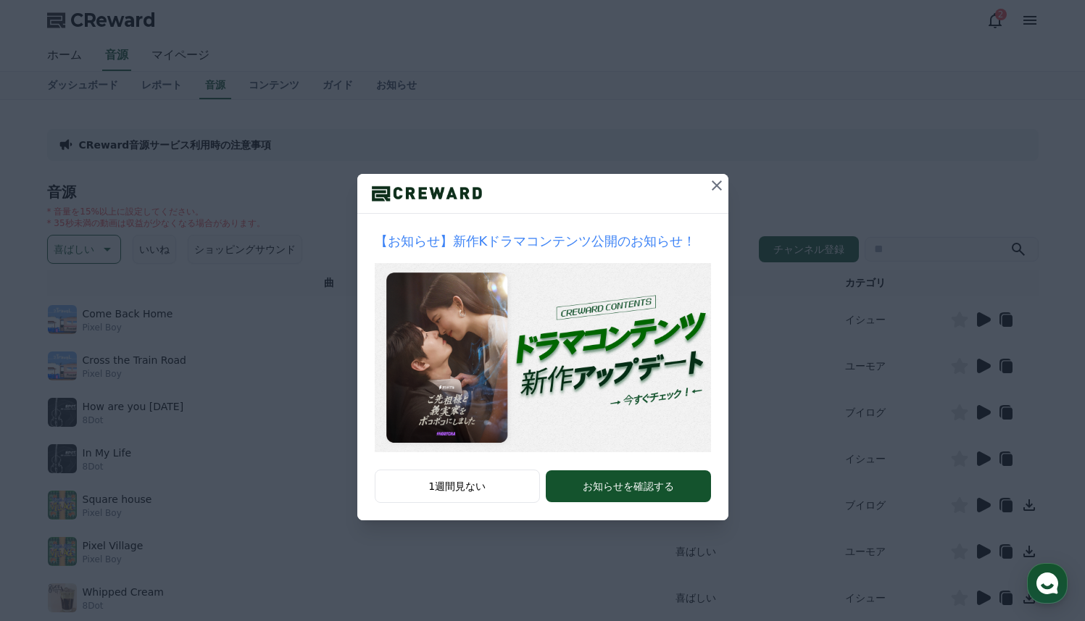
click at [715, 186] on icon at bounding box center [717, 186] width 10 height 10
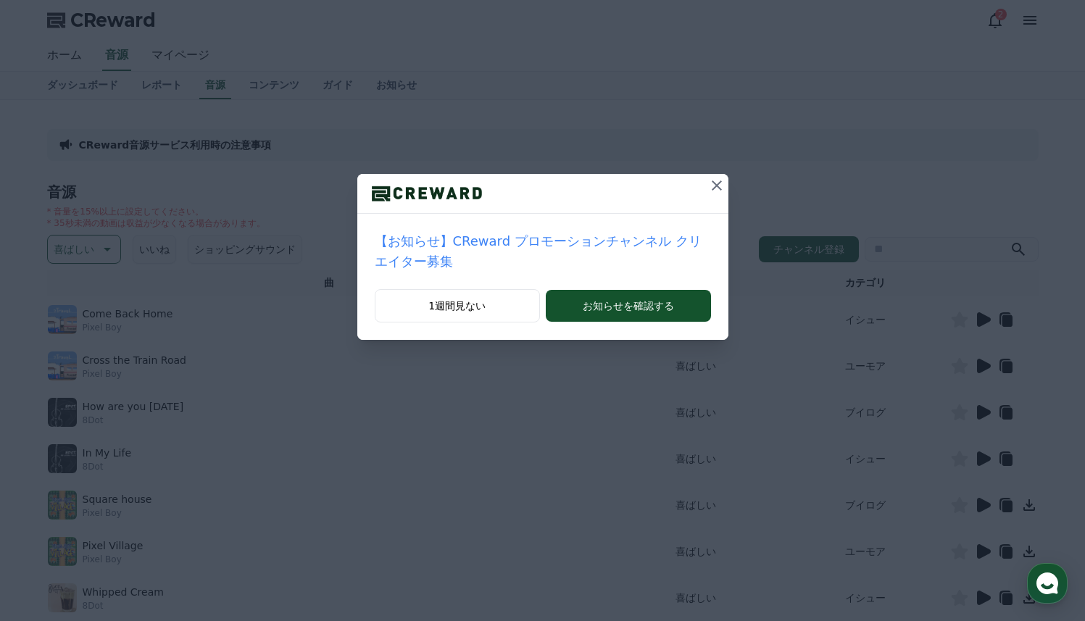
click at [715, 186] on icon at bounding box center [716, 185] width 17 height 17
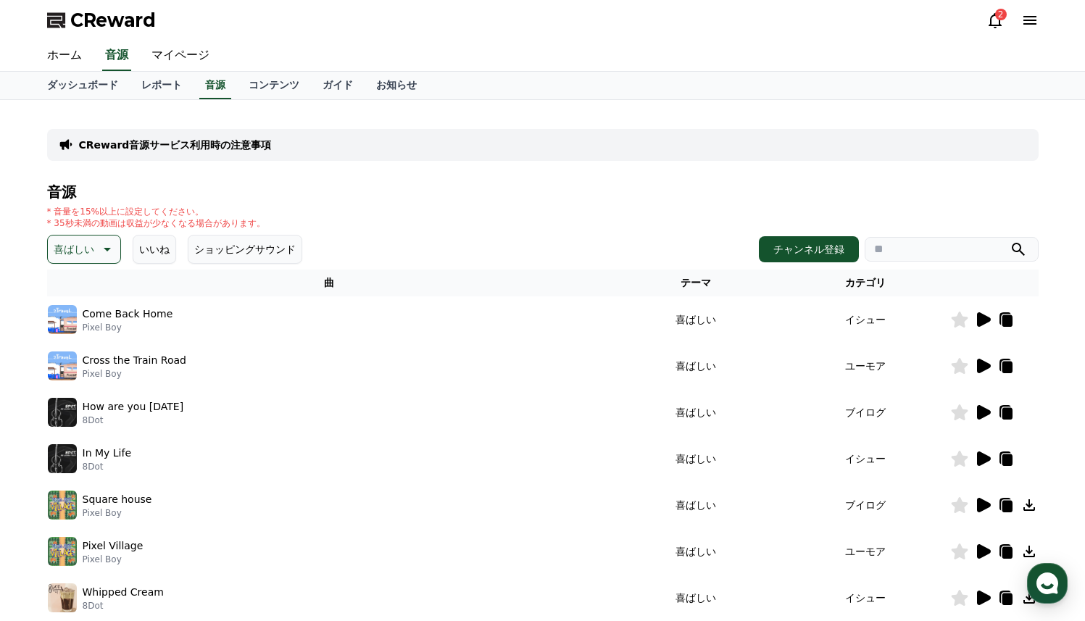
click at [977, 511] on icon at bounding box center [982, 505] width 17 height 17
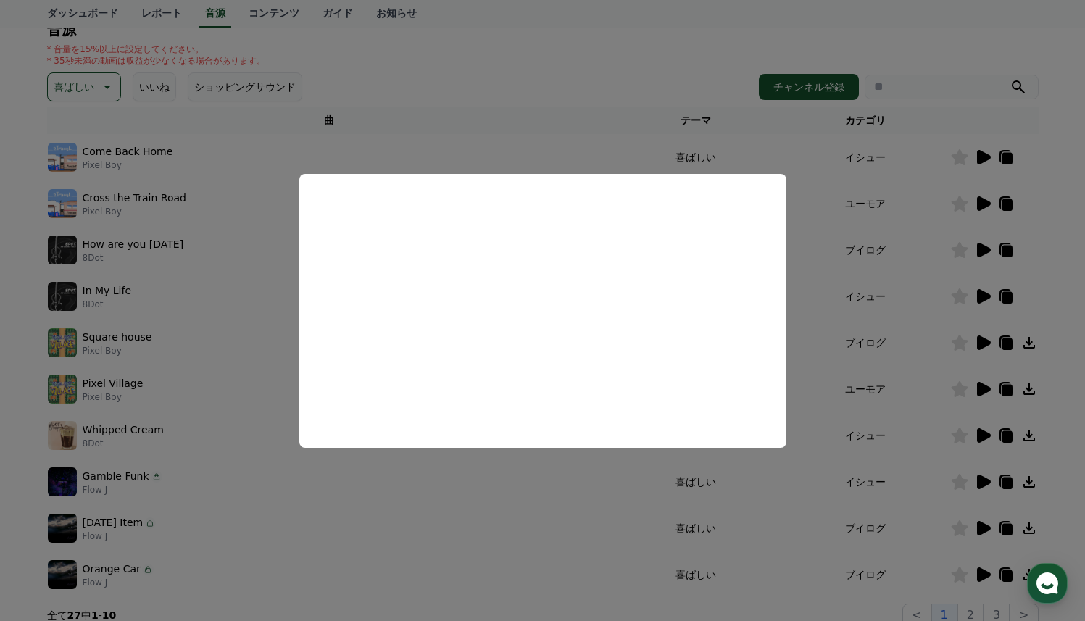
scroll to position [165, 0]
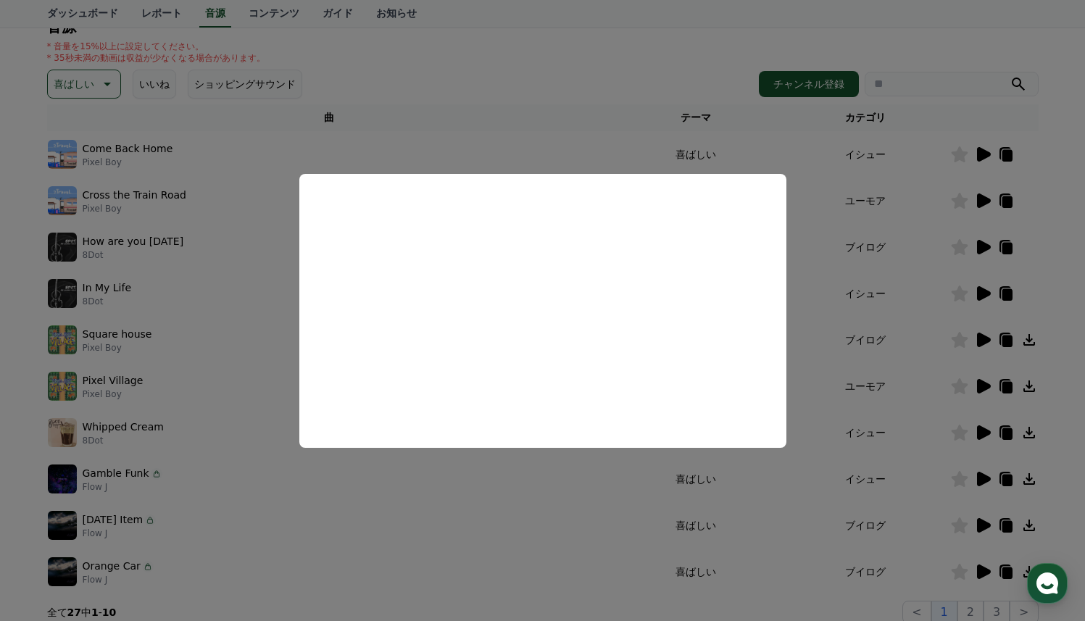
click at [969, 378] on button "close modal" at bounding box center [542, 310] width 1085 height 621
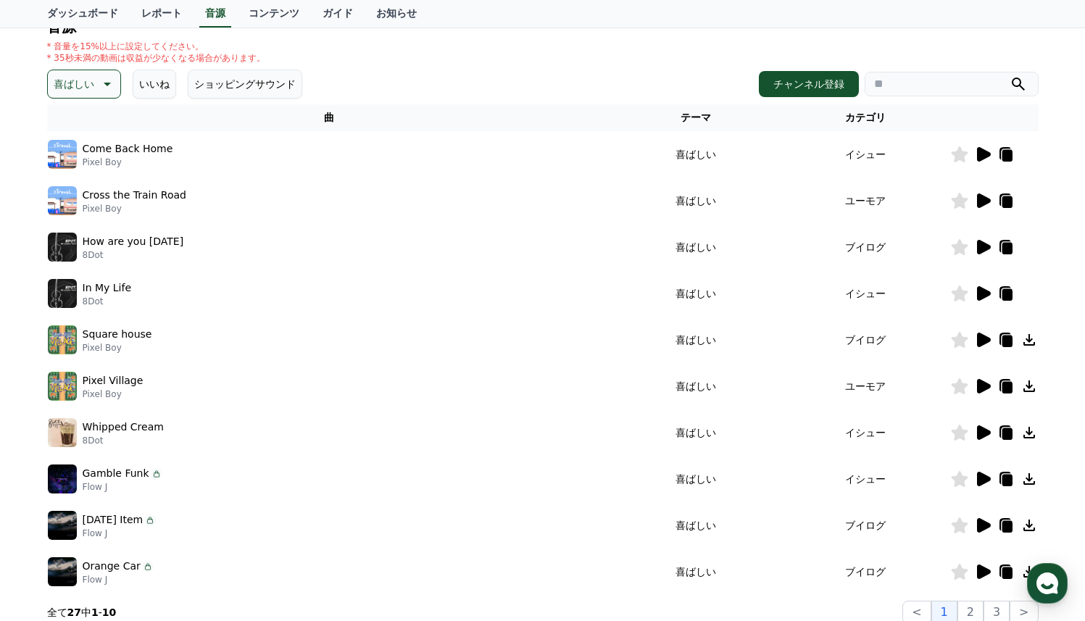
click at [987, 386] on icon at bounding box center [984, 386] width 14 height 14
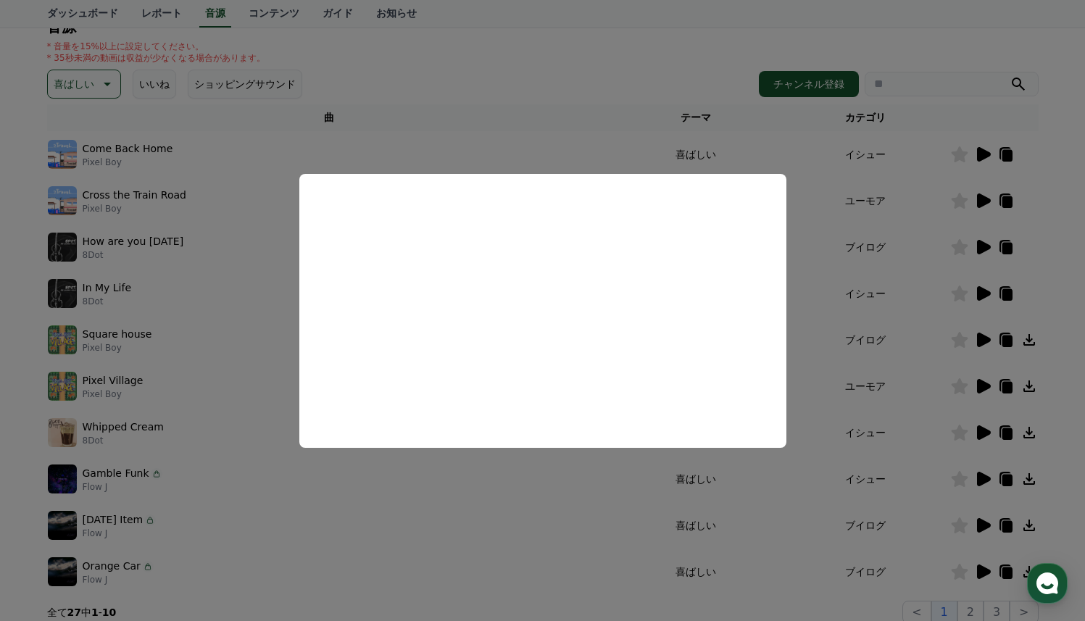
click at [349, 504] on button "close modal" at bounding box center [542, 310] width 1085 height 621
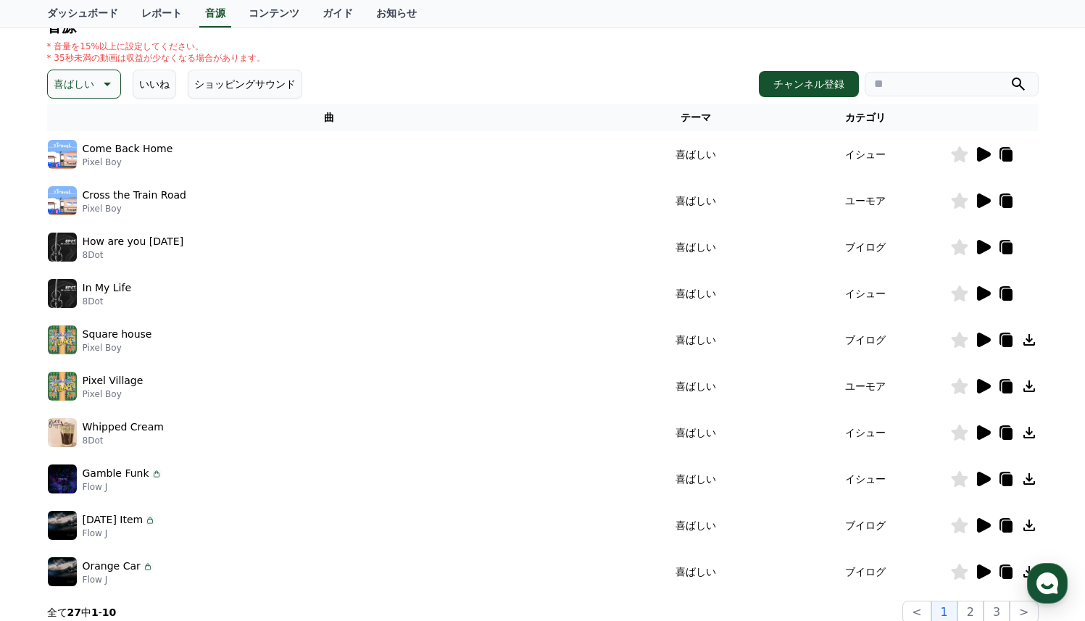
click at [986, 432] on icon at bounding box center [984, 433] width 14 height 14
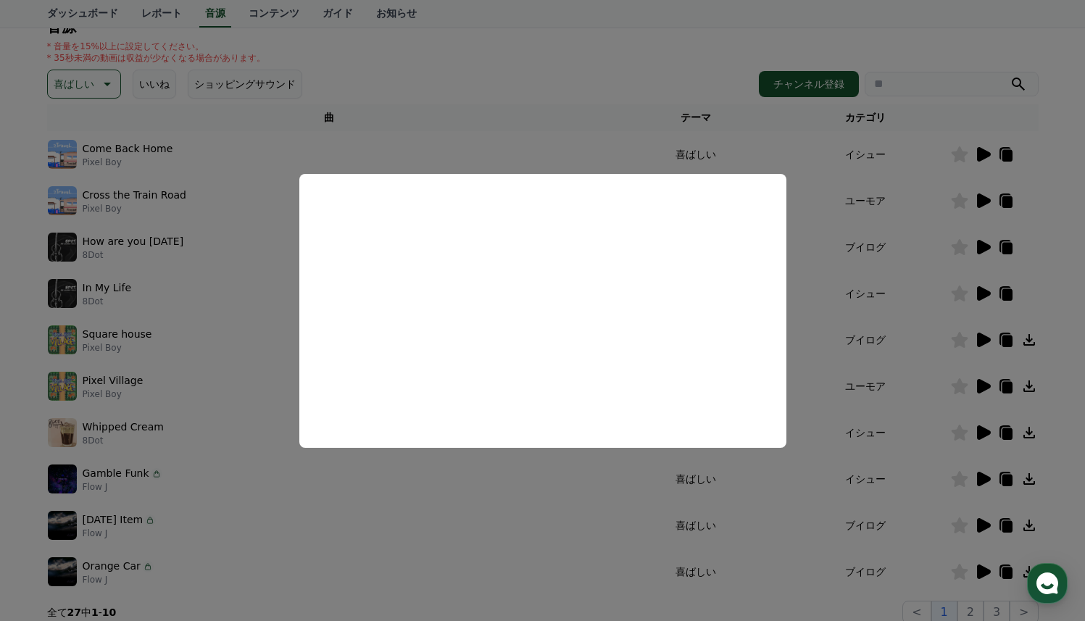
click at [824, 542] on button "close modal" at bounding box center [542, 310] width 1085 height 621
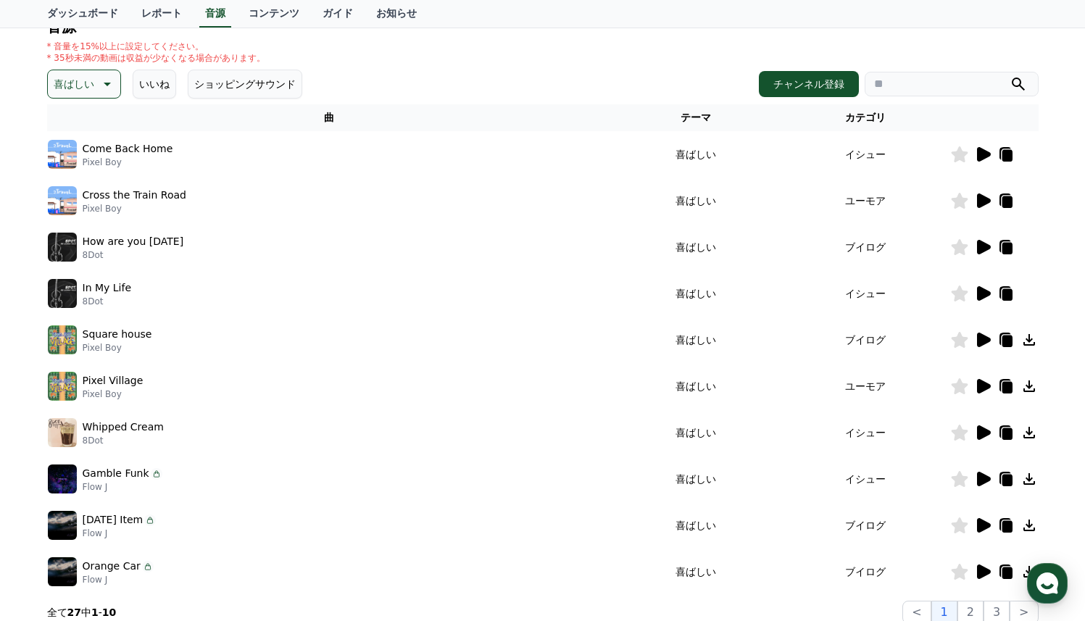
click at [983, 527] on icon at bounding box center [984, 525] width 14 height 14
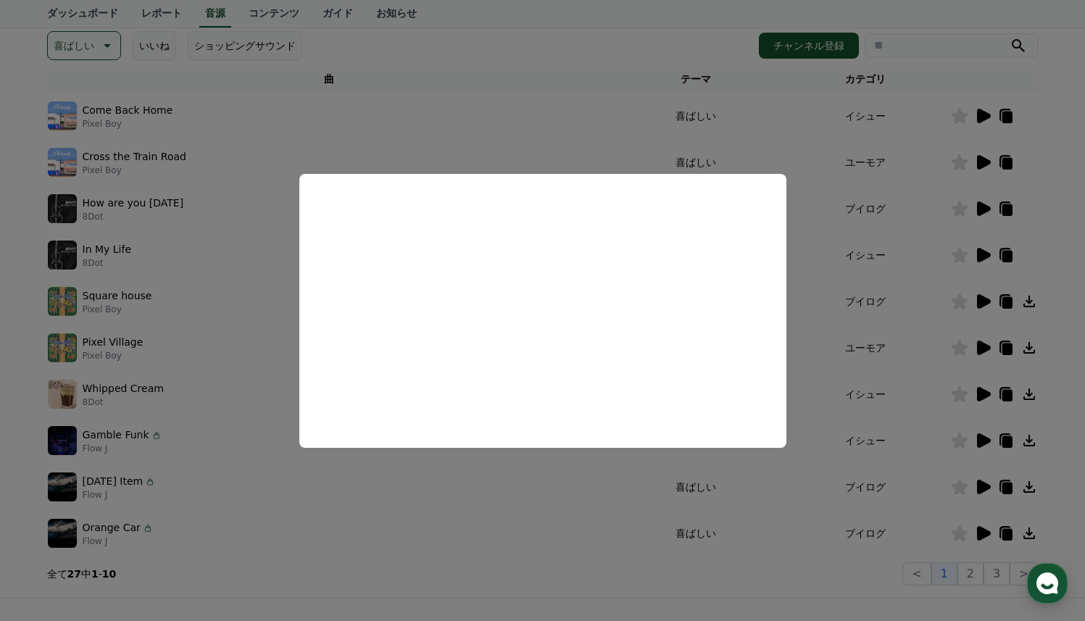
scroll to position [204, 0]
click at [826, 478] on button "close modal" at bounding box center [542, 310] width 1085 height 621
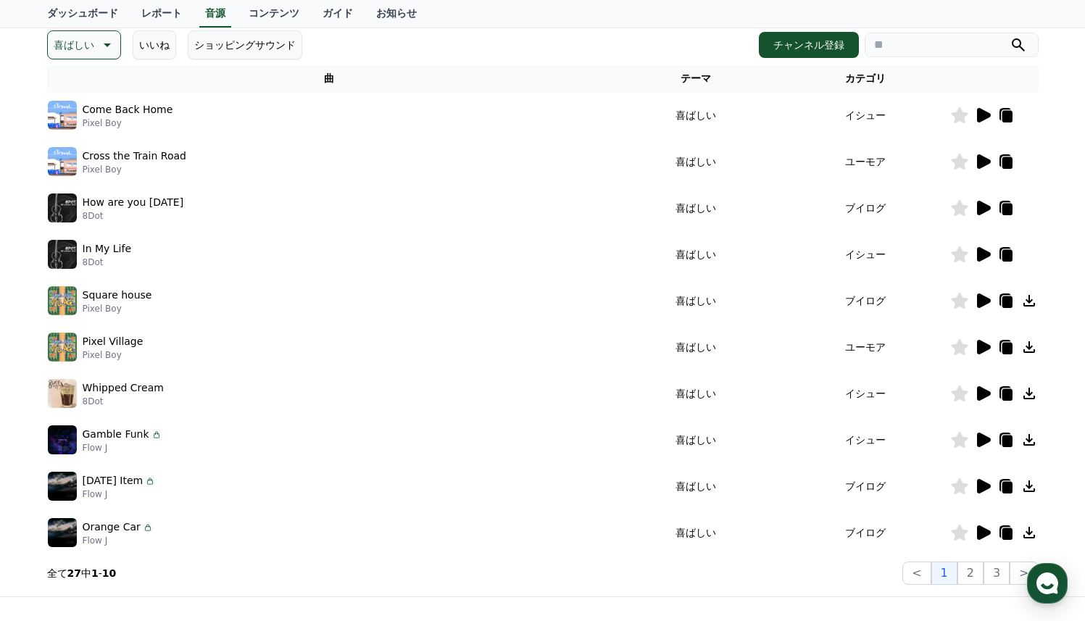
click at [981, 534] on icon at bounding box center [984, 533] width 14 height 14
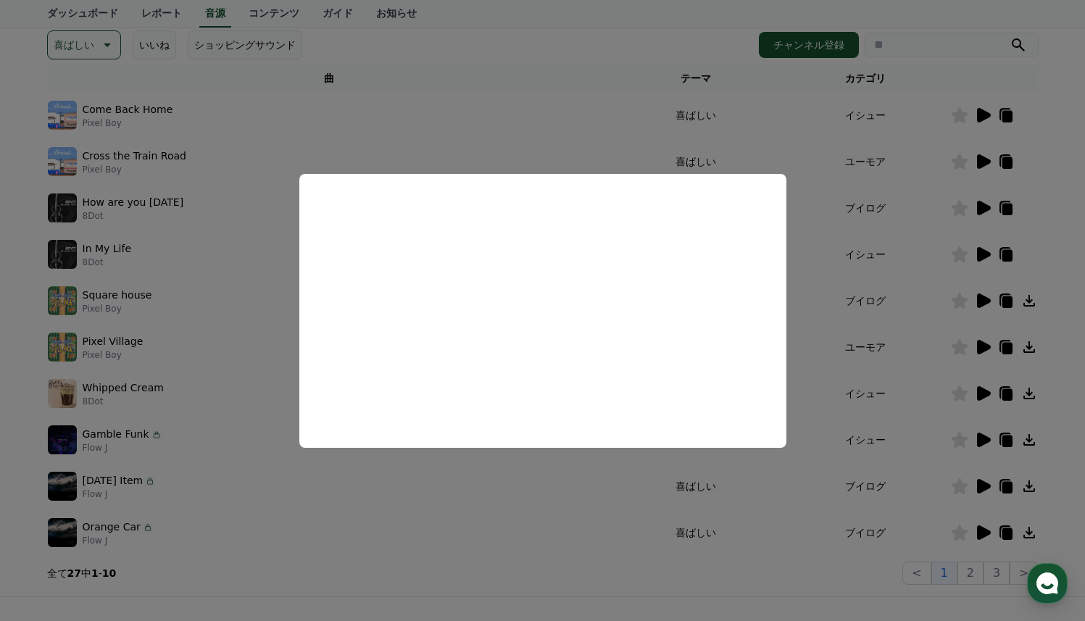
drag, startPoint x: 164, startPoint y: 432, endPoint x: 173, endPoint y: 433, distance: 9.5
click at [173, 433] on button "close modal" at bounding box center [542, 310] width 1085 height 621
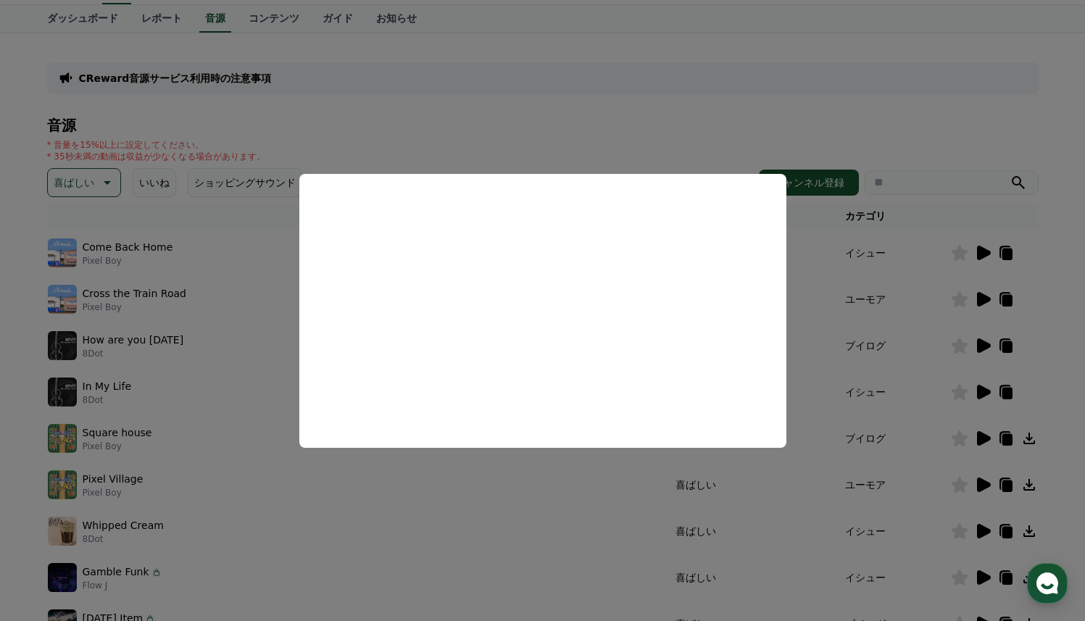
scroll to position [0, 0]
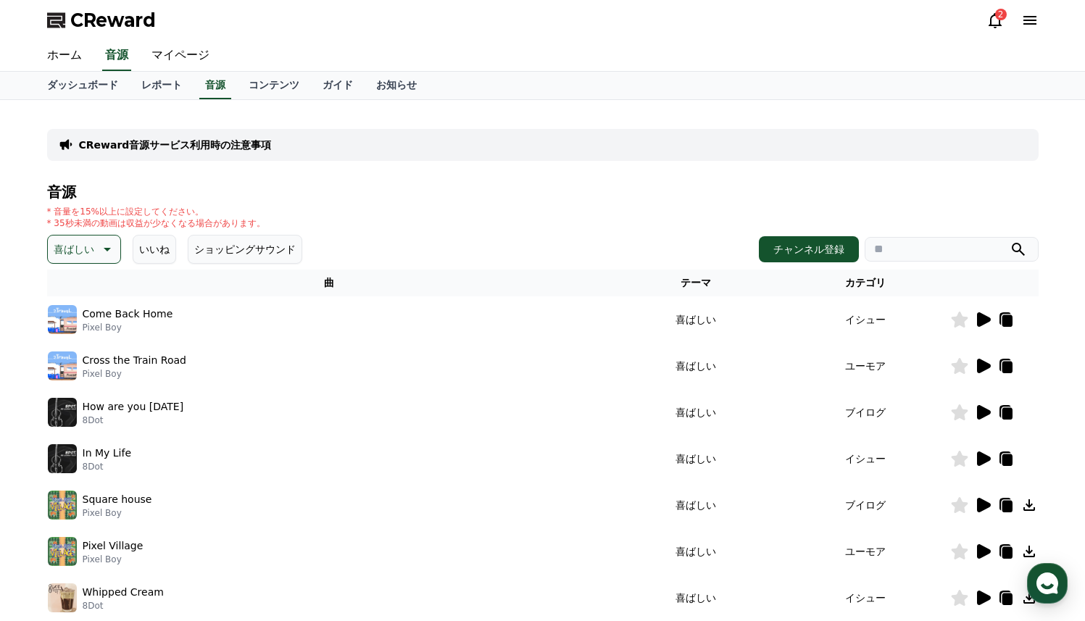
click at [110, 251] on icon at bounding box center [105, 249] width 17 height 17
click at [70, 328] on button "空想" at bounding box center [65, 323] width 32 height 32
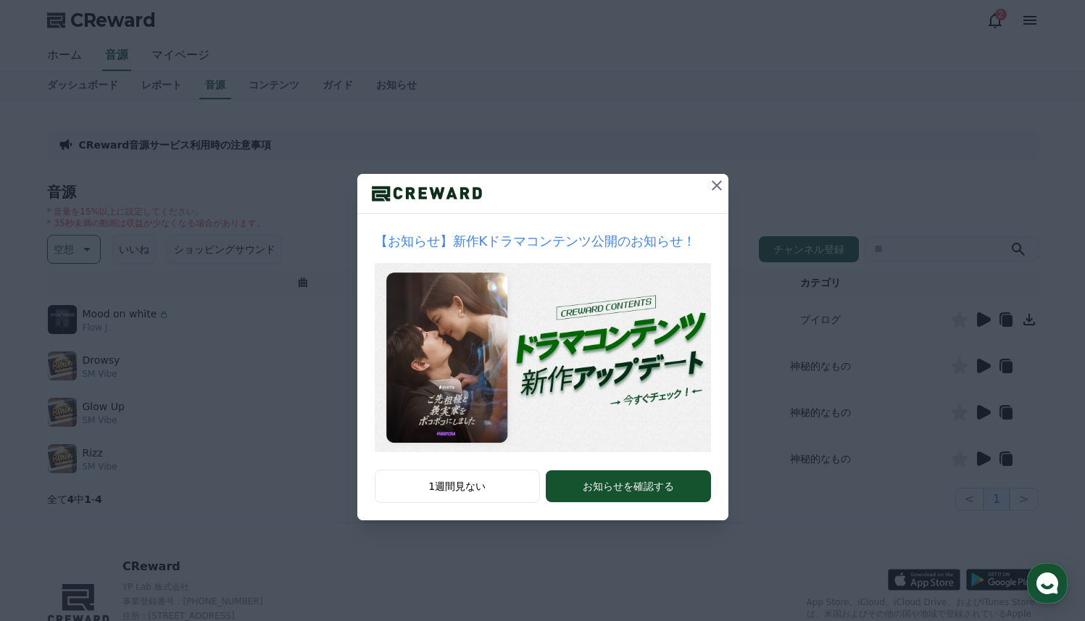
click at [720, 188] on icon at bounding box center [717, 186] width 10 height 10
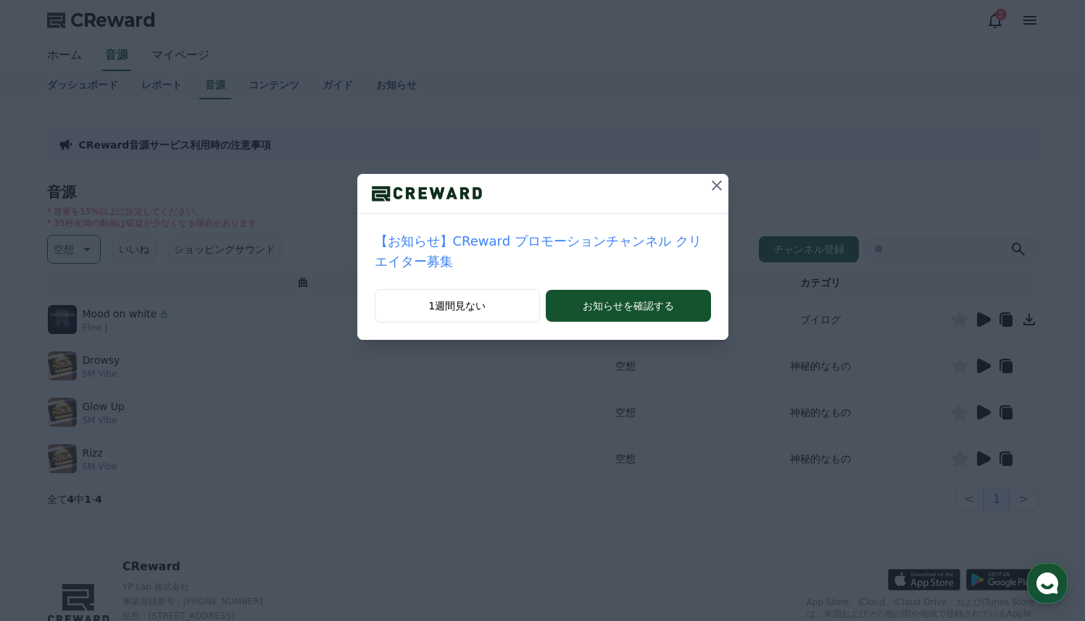
click at [720, 188] on icon at bounding box center [717, 186] width 10 height 10
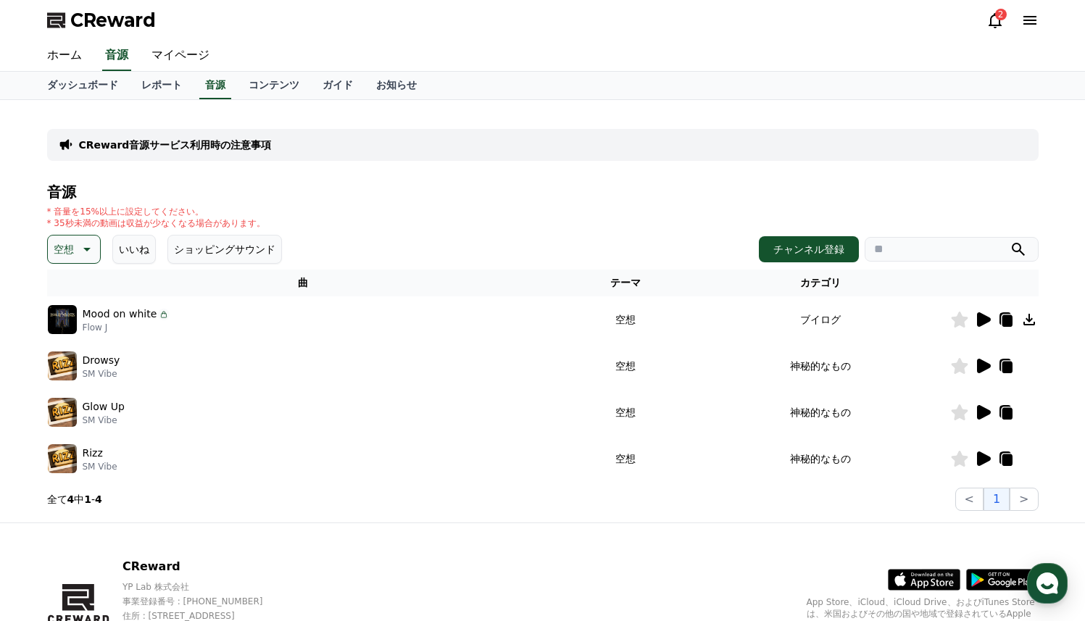
click at [977, 319] on icon at bounding box center [984, 319] width 14 height 14
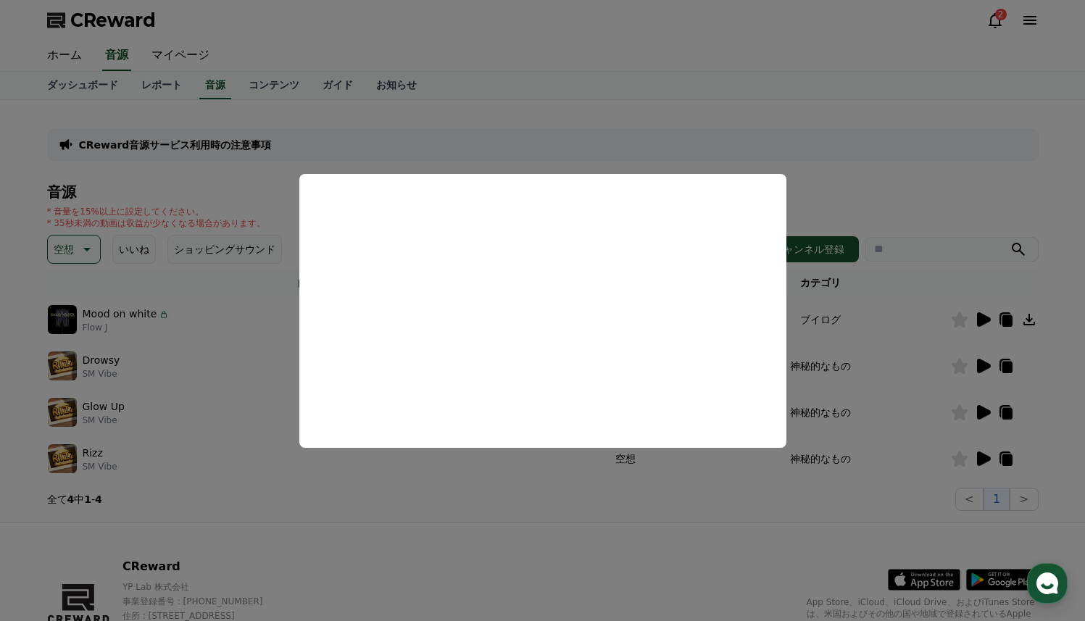
click at [1027, 318] on button "close modal" at bounding box center [542, 310] width 1085 height 621
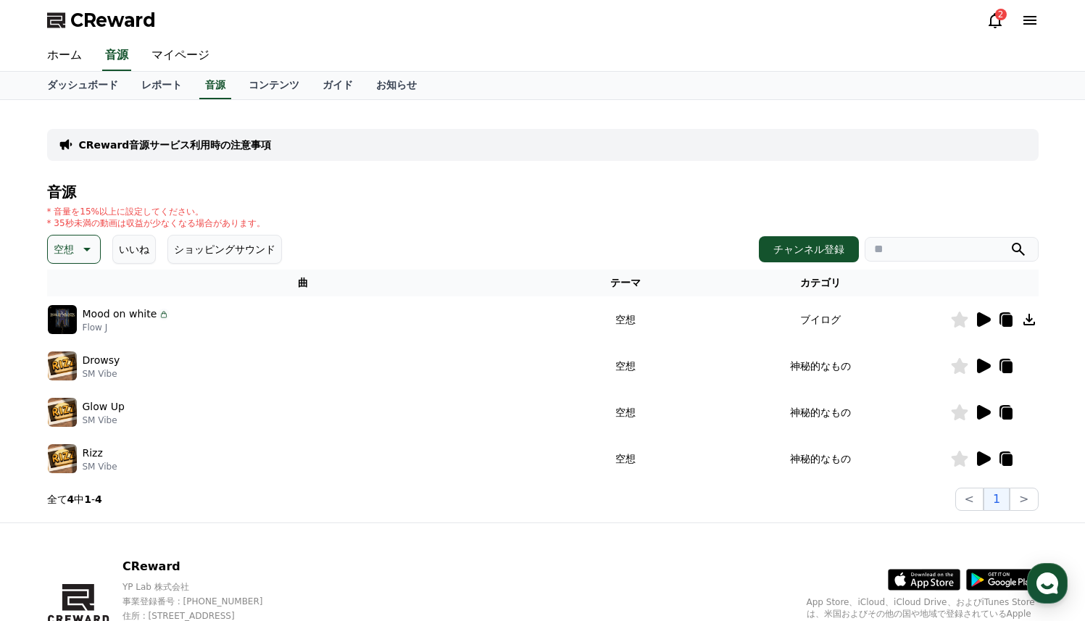
click at [1027, 318] on icon at bounding box center [1029, 319] width 17 height 17
click at [83, 247] on icon at bounding box center [85, 249] width 17 height 17
click at [65, 367] on button "好奇心" at bounding box center [70, 363] width 42 height 32
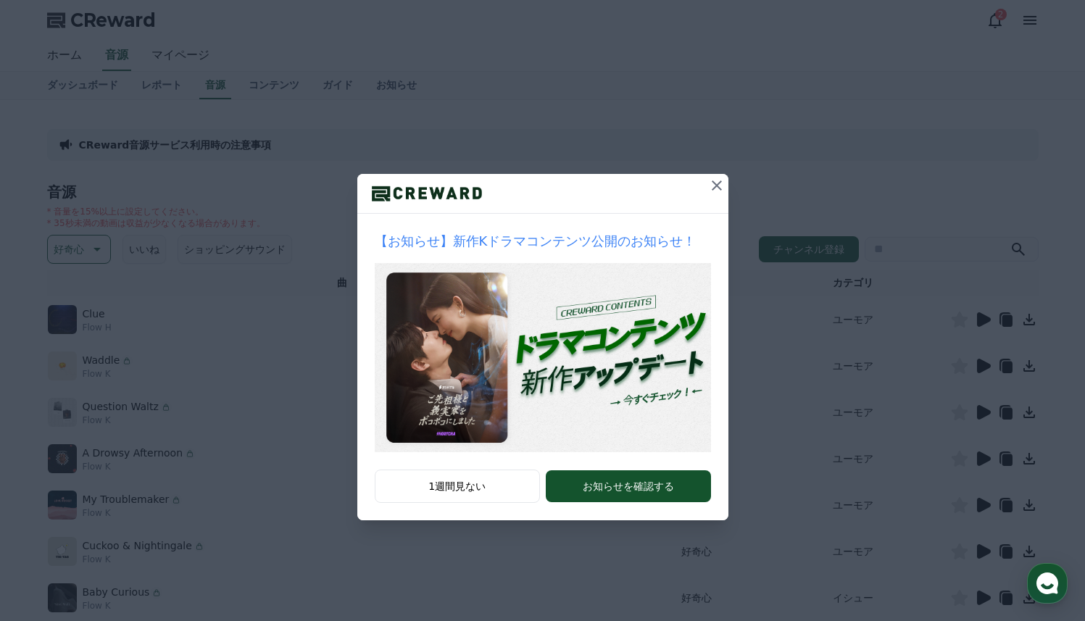
click at [723, 186] on icon at bounding box center [716, 185] width 17 height 17
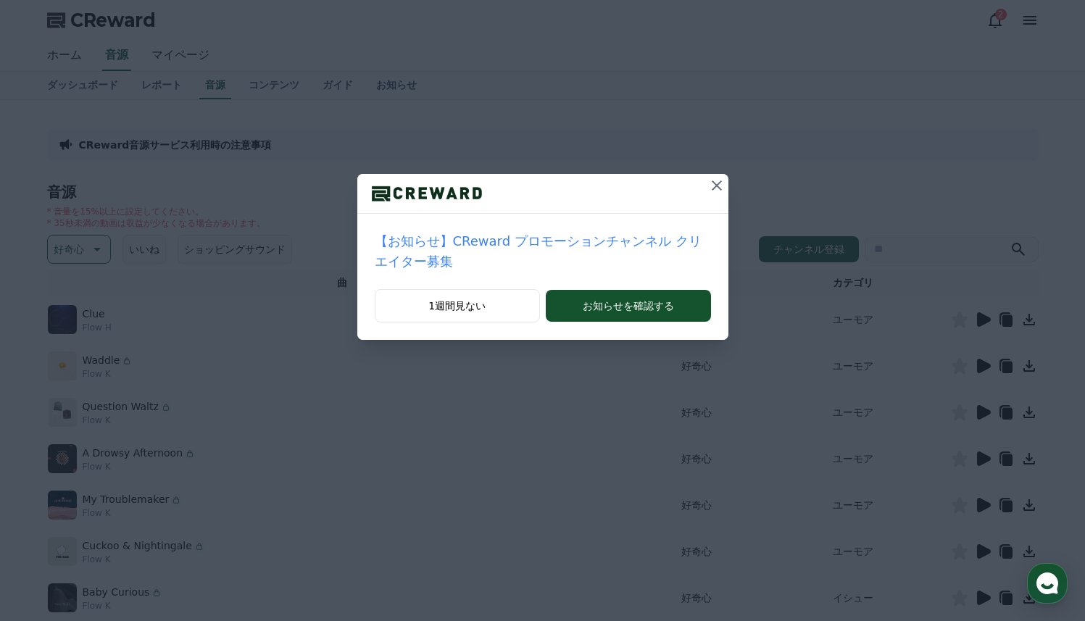
click at [723, 186] on icon at bounding box center [716, 185] width 17 height 17
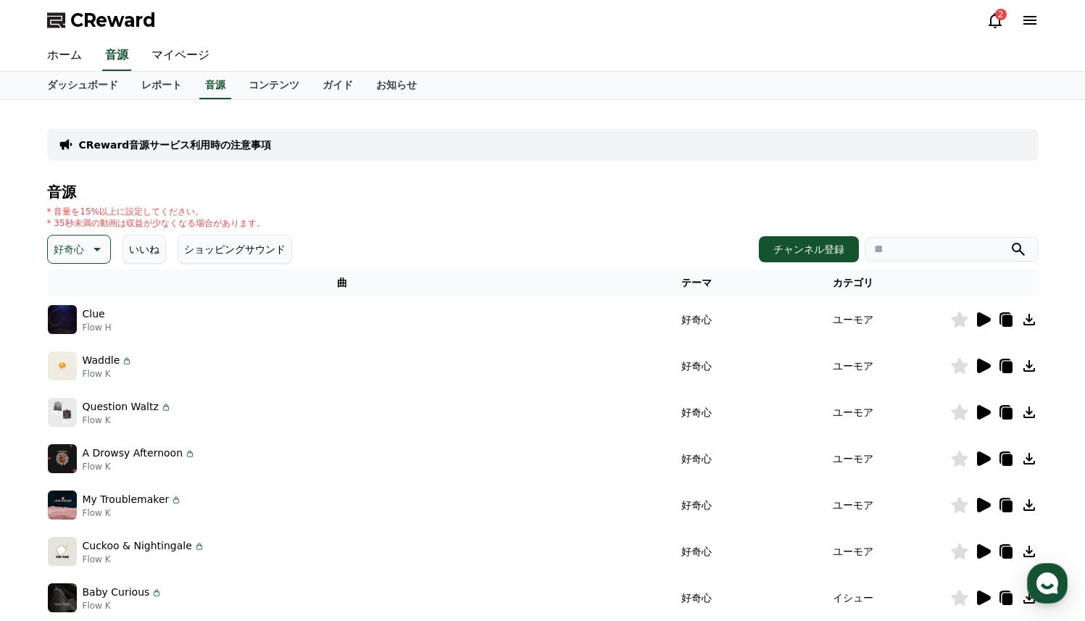
click at [981, 320] on icon at bounding box center [984, 319] width 14 height 14
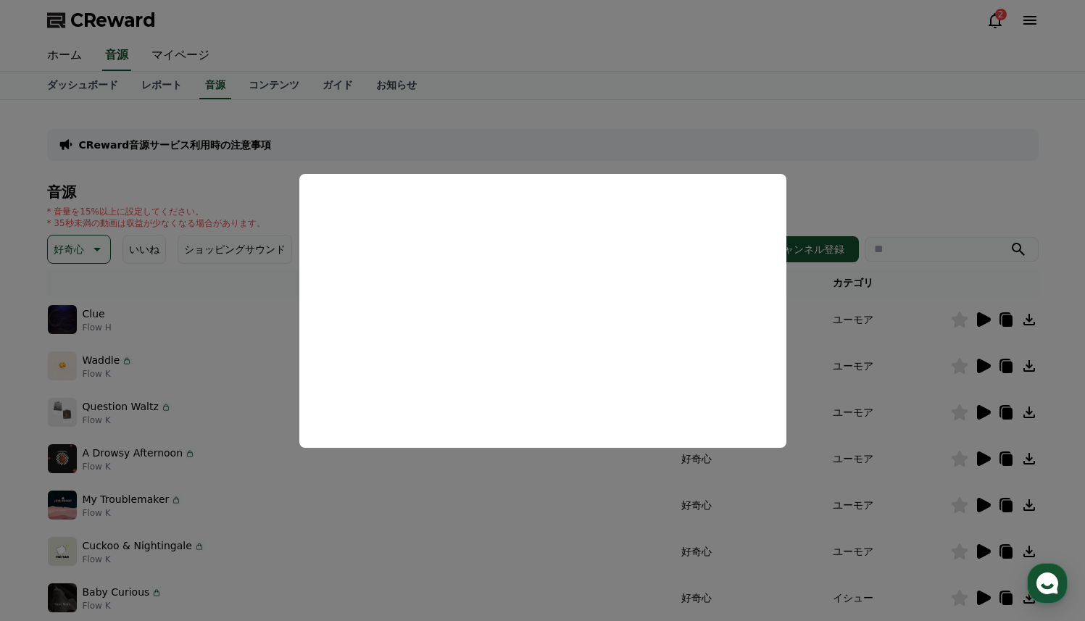
click at [823, 344] on button "close modal" at bounding box center [542, 310] width 1085 height 621
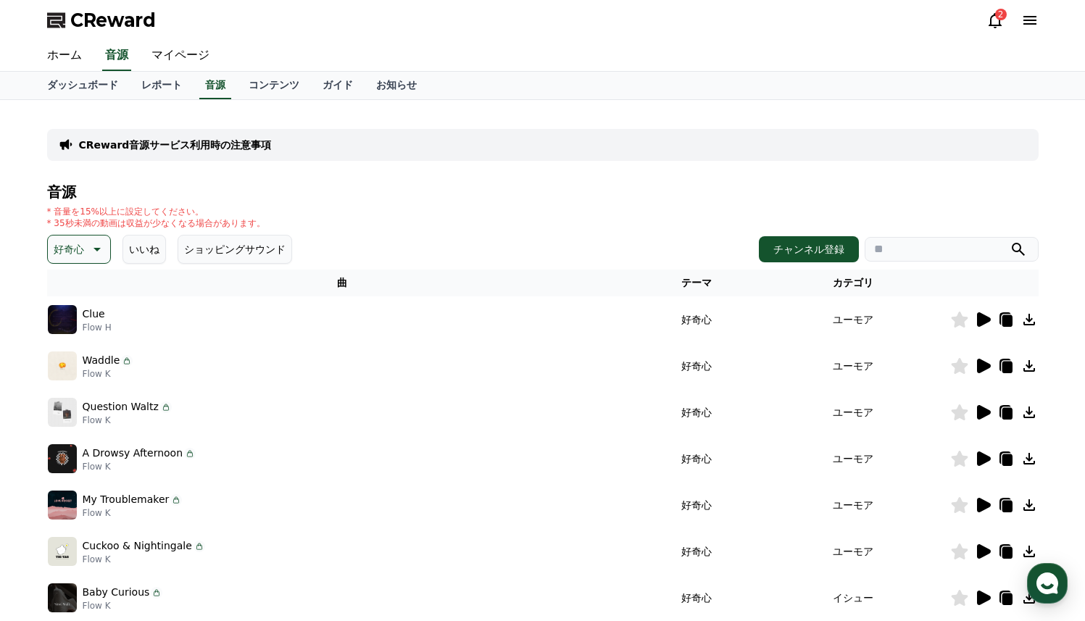
click at [1019, 324] on div at bounding box center [994, 319] width 87 height 17
click at [1027, 321] on icon at bounding box center [1029, 319] width 17 height 17
click at [982, 365] on icon at bounding box center [984, 366] width 14 height 14
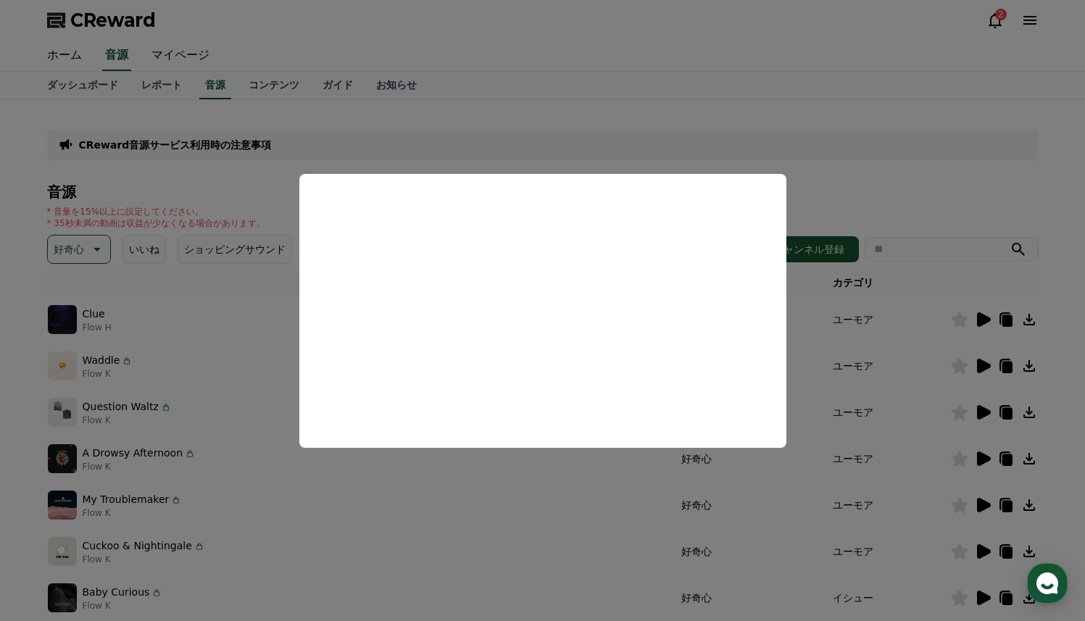
drag, startPoint x: 893, startPoint y: 337, endPoint x: 882, endPoint y: 339, distance: 11.1
click at [887, 339] on button "close modal" at bounding box center [542, 310] width 1085 height 621
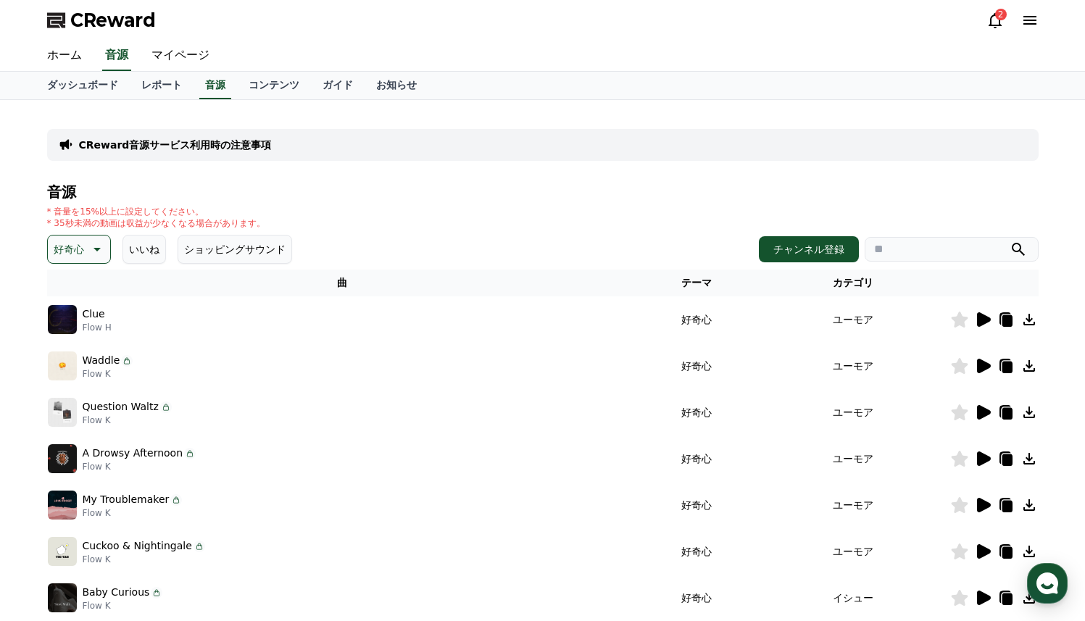
click at [1028, 368] on icon at bounding box center [1030, 366] width 12 height 12
click at [987, 412] on icon at bounding box center [984, 412] width 14 height 14
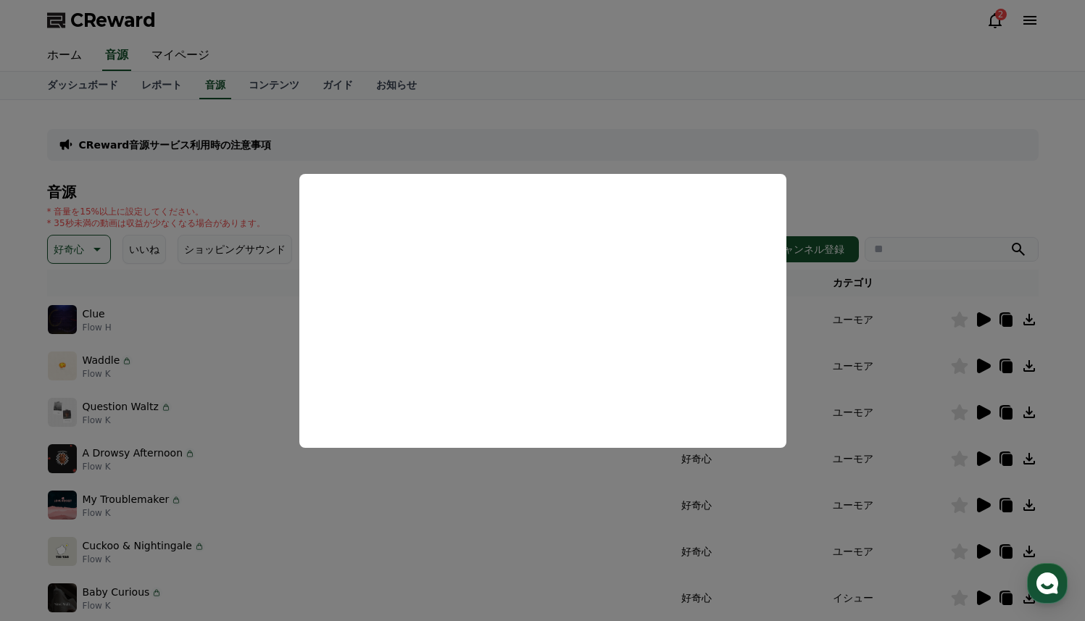
click at [371, 509] on button "close modal" at bounding box center [542, 310] width 1085 height 621
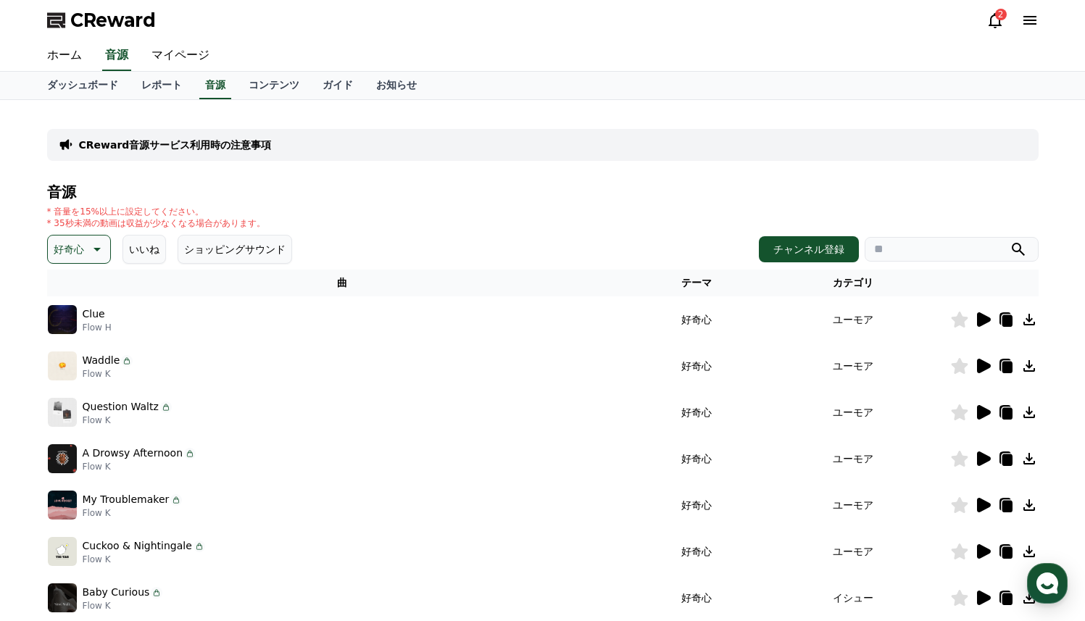
click at [987, 509] on icon at bounding box center [982, 505] width 17 height 17
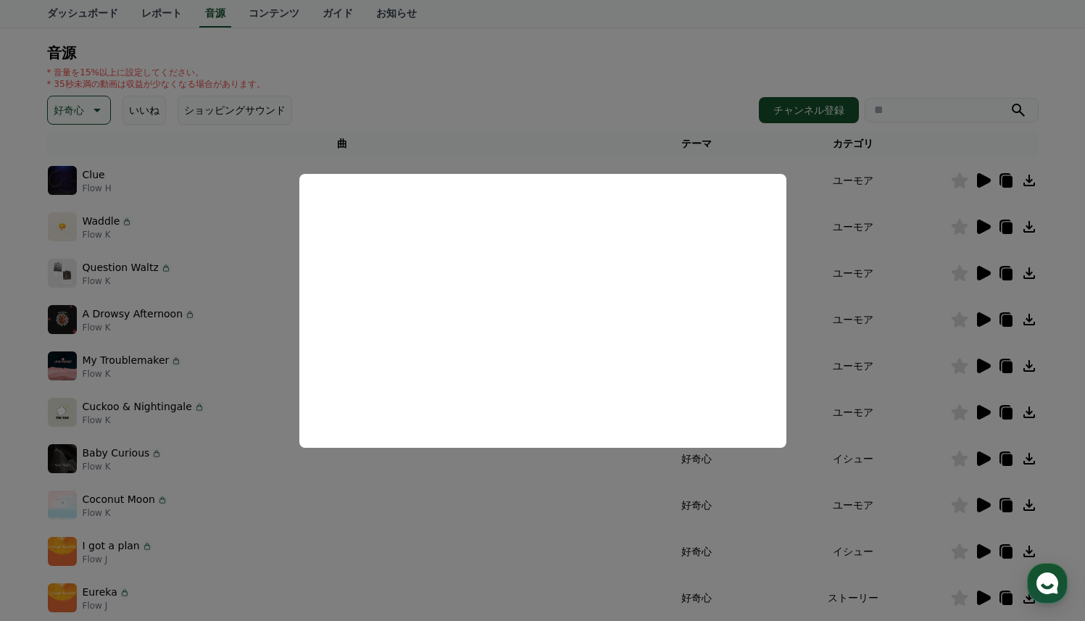
scroll to position [140, 0]
click at [320, 472] on button "close modal" at bounding box center [542, 310] width 1085 height 621
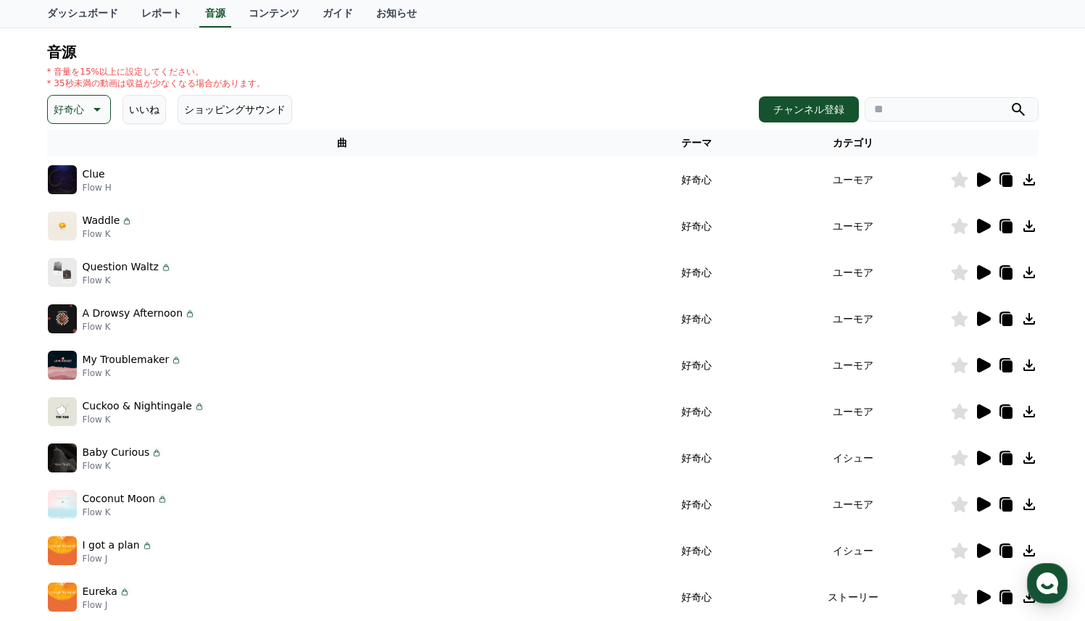
click at [985, 554] on icon at bounding box center [984, 551] width 14 height 14
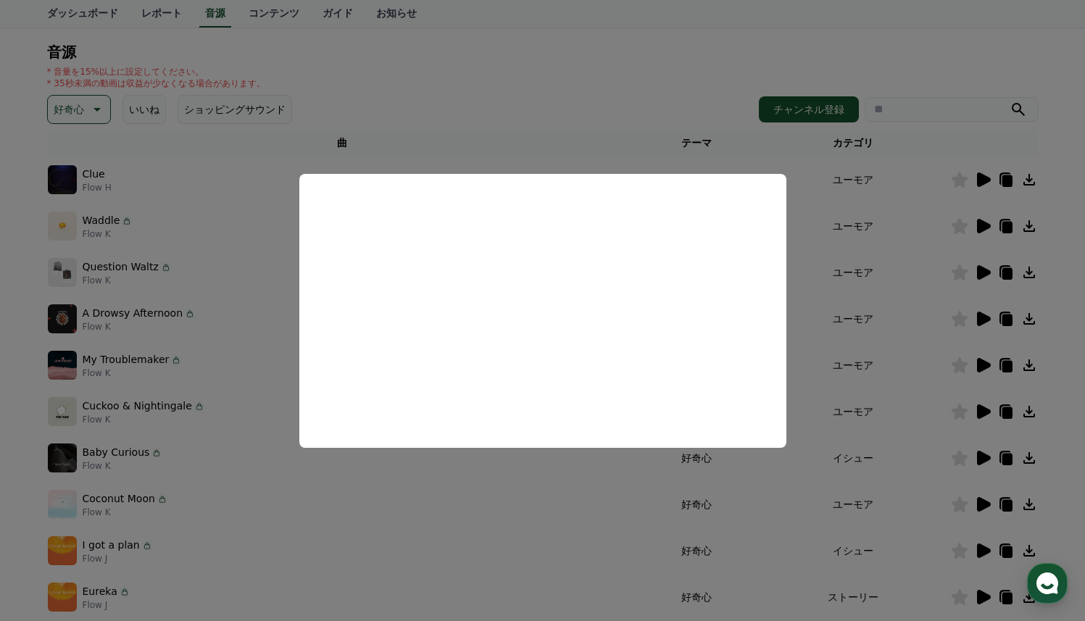
click at [621, 144] on button "close modal" at bounding box center [542, 310] width 1085 height 621
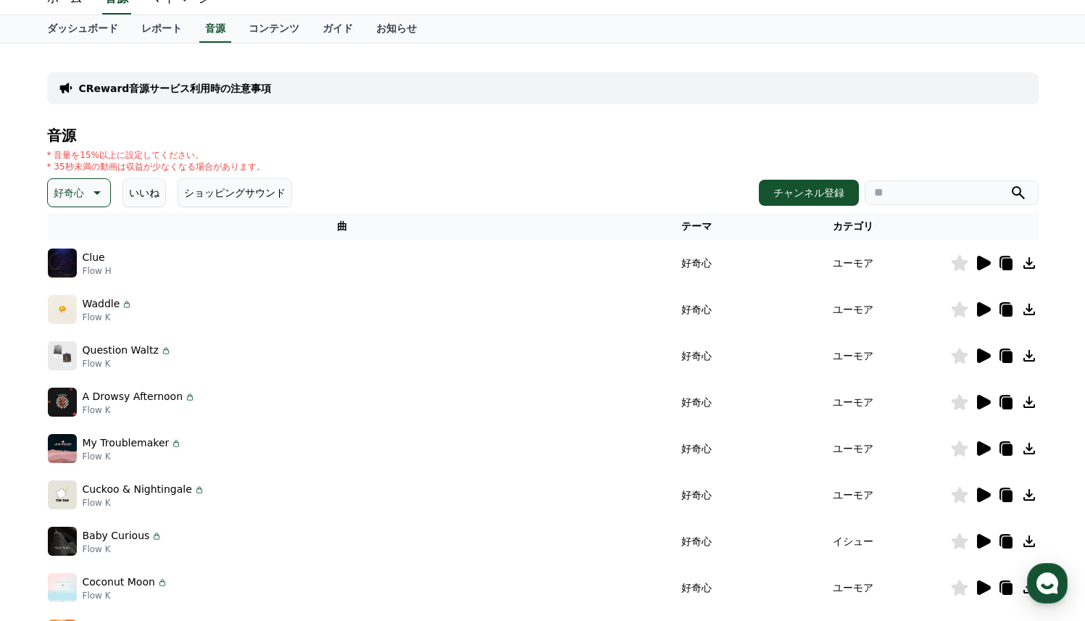
scroll to position [0, 0]
